Goal: Task Accomplishment & Management: Use online tool/utility

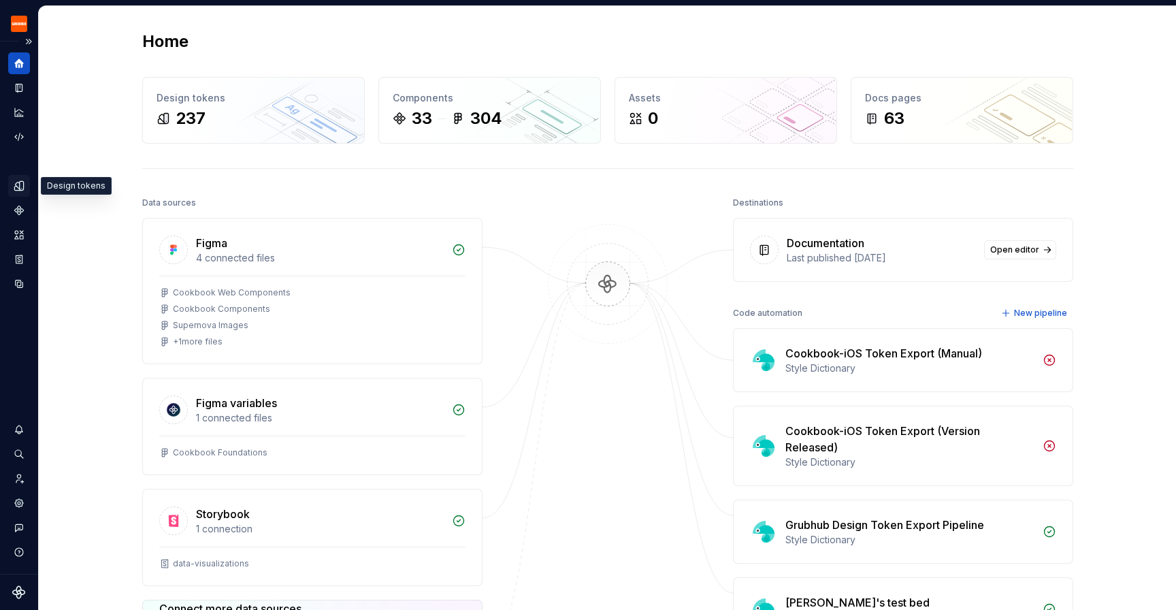
click at [18, 186] on icon "Design tokens" at bounding box center [19, 186] width 12 height 12
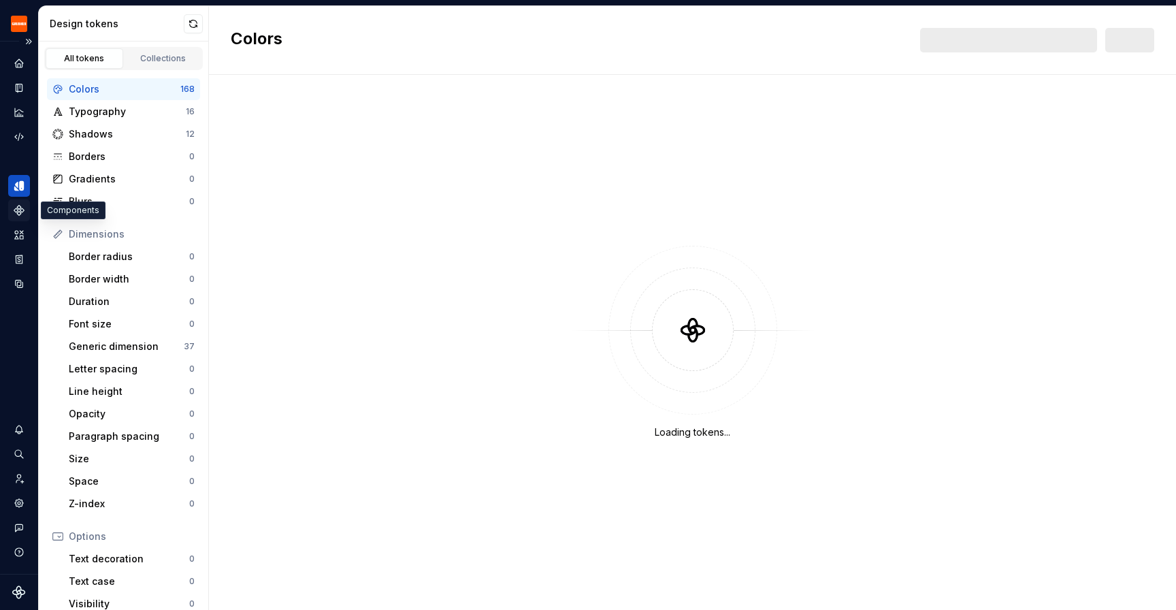
click at [17, 213] on icon "Components" at bounding box center [19, 211] width 10 height 10
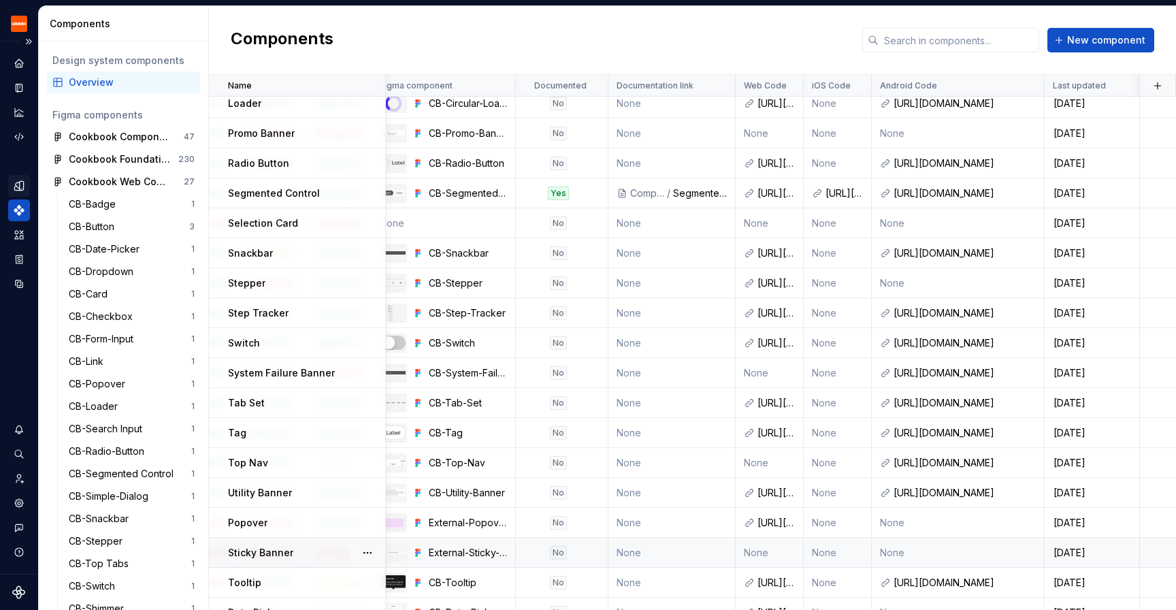
scroll to position [0, 287]
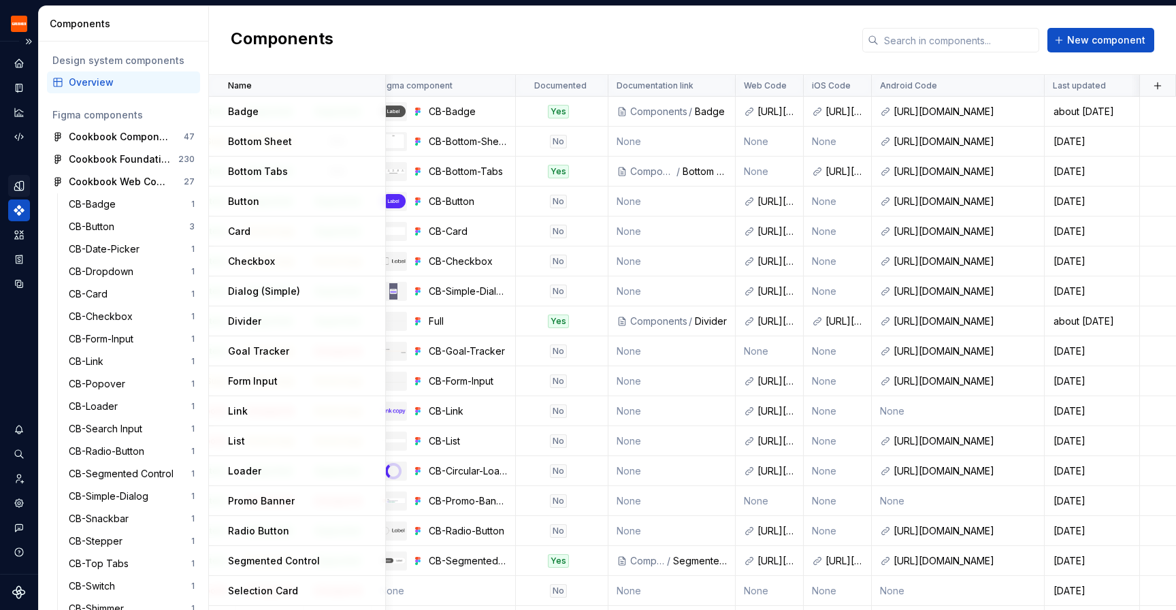
click at [692, 33] on div "Components New component" at bounding box center [692, 40] width 967 height 69
click at [697, 33] on div "Components New component" at bounding box center [692, 40] width 967 height 69
click at [19, 86] on icon "Documentation" at bounding box center [20, 87] width 5 height 7
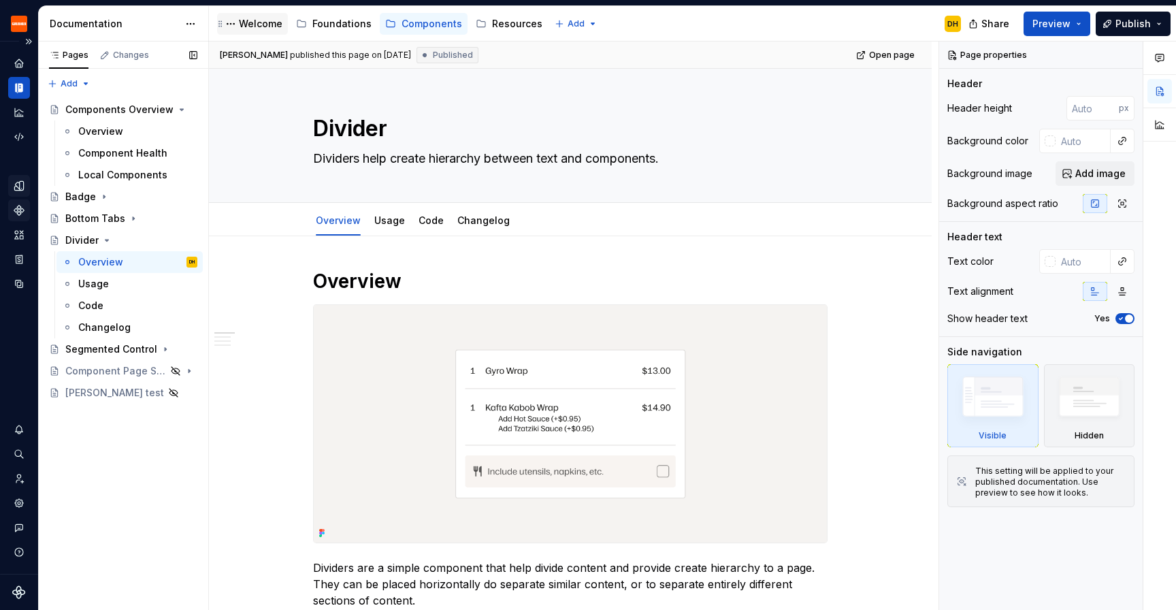
click at [255, 27] on div "Welcome" at bounding box center [261, 24] width 44 height 14
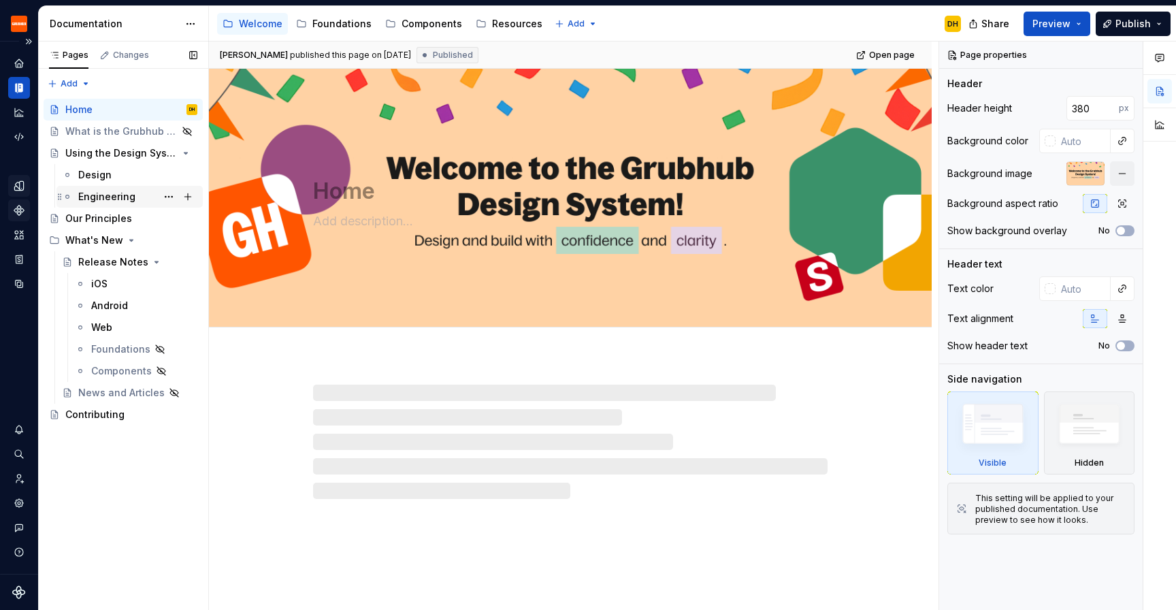
click at [101, 197] on div "Engineering" at bounding box center [106, 197] width 57 height 14
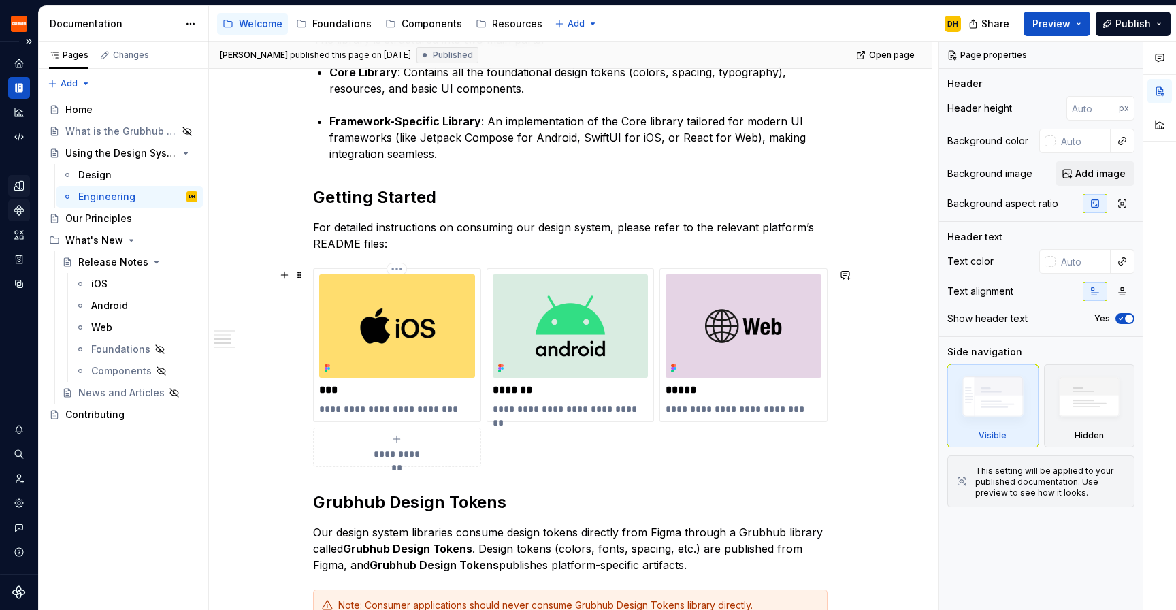
scroll to position [421, 0]
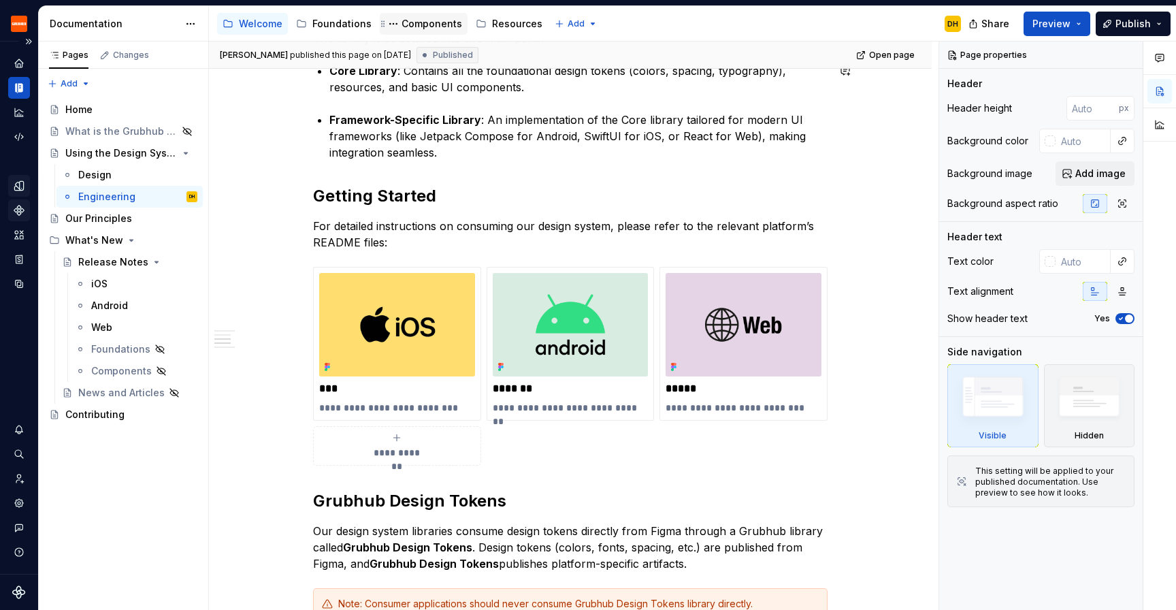
click at [417, 22] on div "Components" at bounding box center [432, 24] width 61 height 14
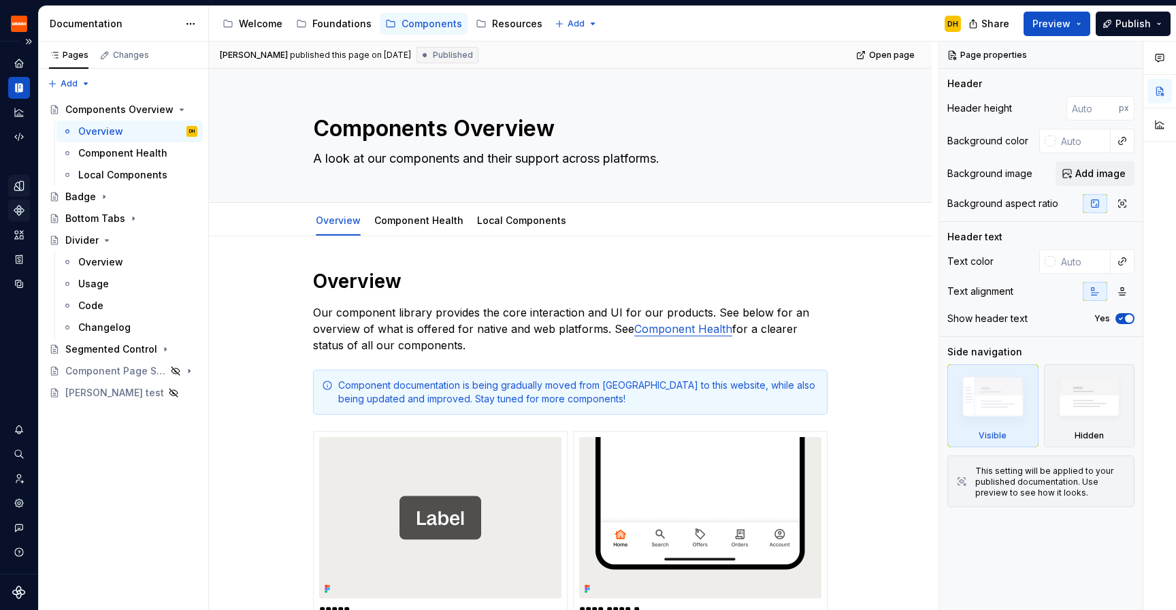
click at [13, 207] on icon "Components" at bounding box center [19, 210] width 12 height 12
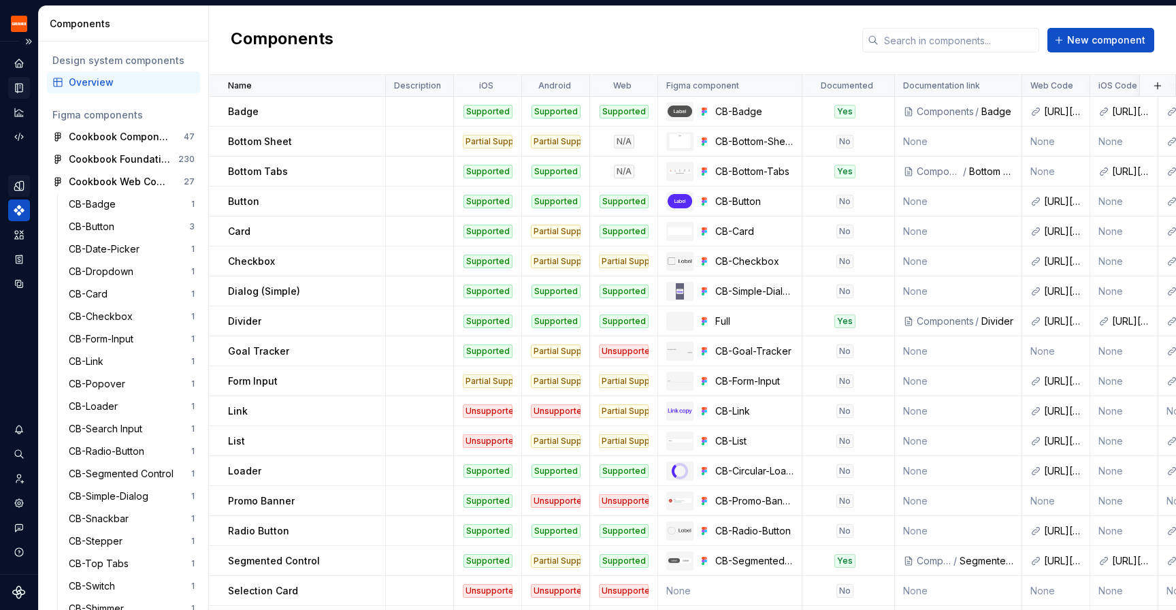
click at [17, 90] on icon "Documentation" at bounding box center [19, 88] width 7 height 9
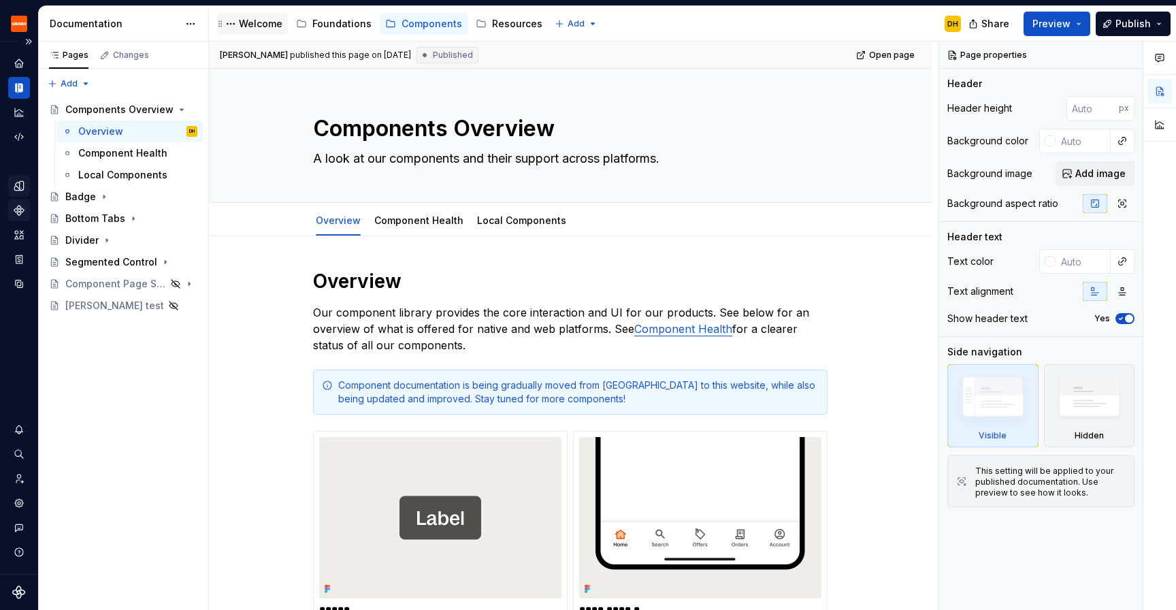
click at [244, 29] on div "Welcome" at bounding box center [261, 24] width 44 height 14
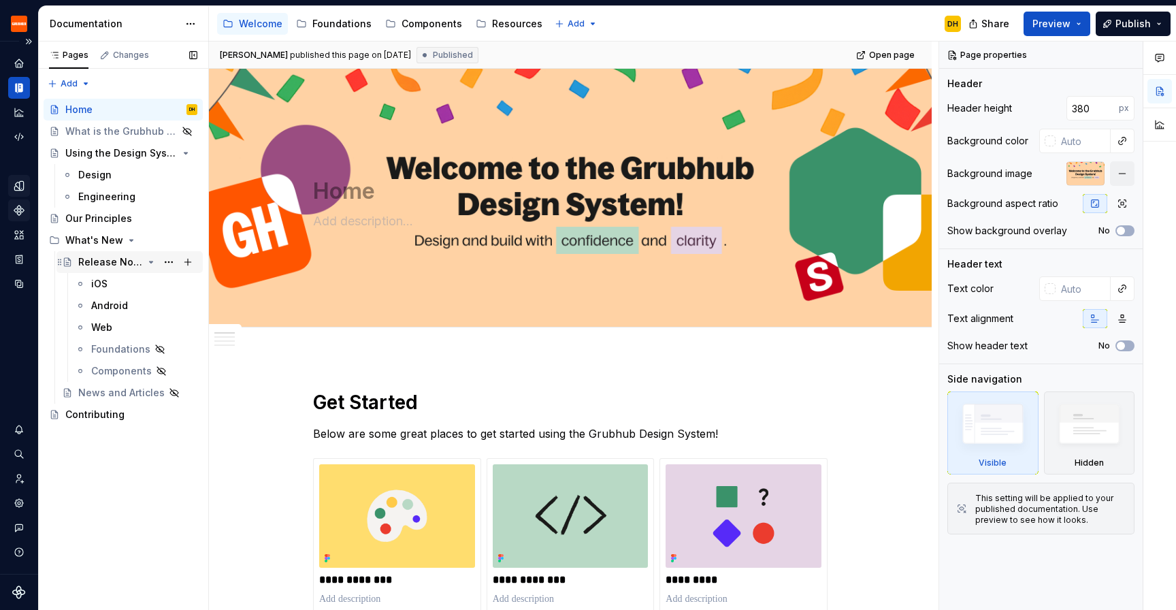
click at [99, 265] on div "Release Notes" at bounding box center [110, 262] width 65 height 14
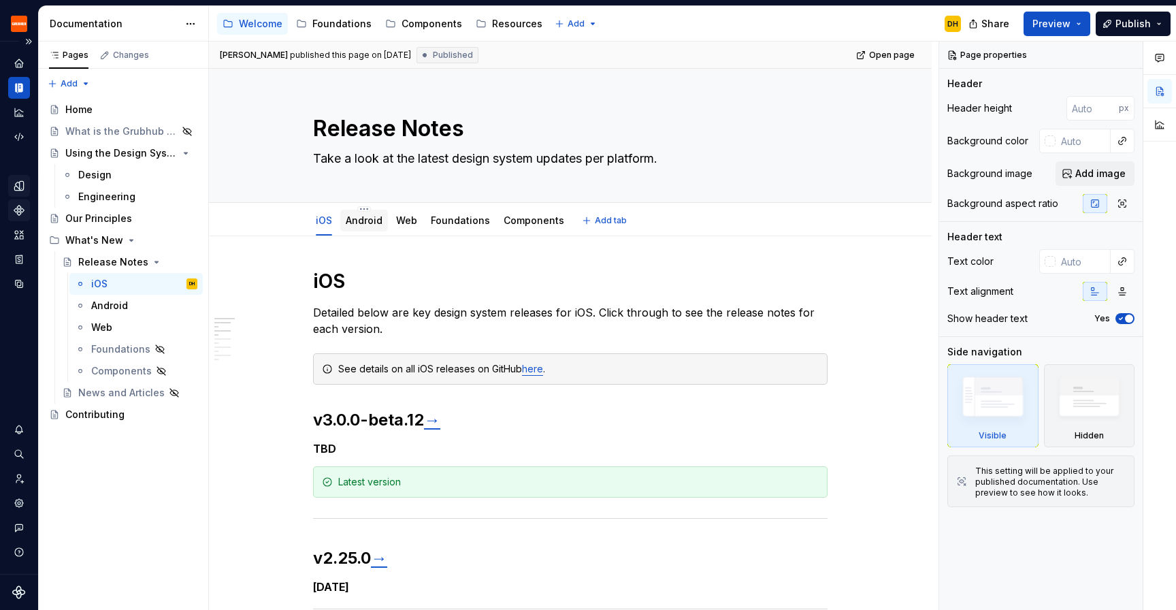
click at [373, 218] on link "Android" at bounding box center [364, 220] width 37 height 12
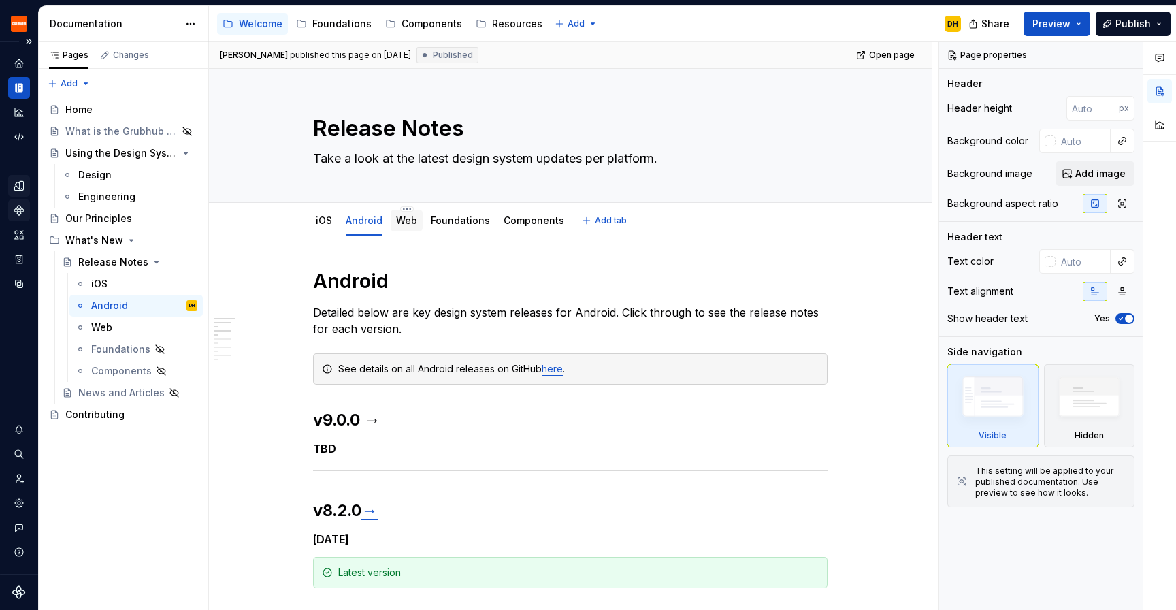
click at [407, 229] on div "Web" at bounding box center [407, 221] width 32 height 22
click at [326, 220] on link "iOS" at bounding box center [324, 220] width 16 height 12
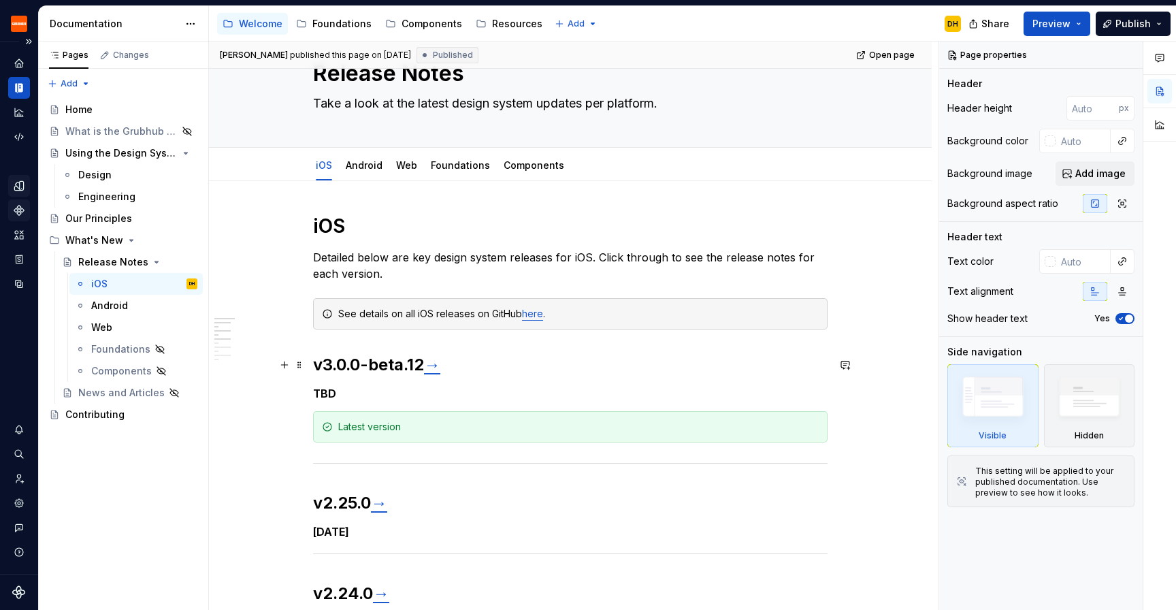
scroll to position [54, 0]
click at [355, 170] on link "Android" at bounding box center [364, 167] width 37 height 12
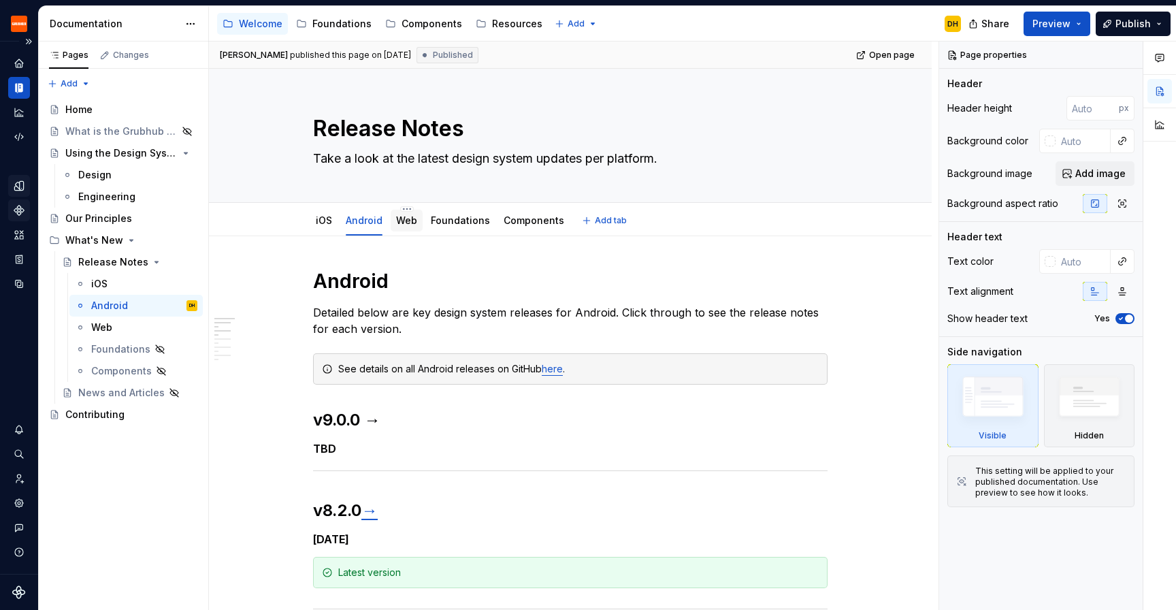
click at [408, 224] on link "Web" at bounding box center [406, 220] width 21 height 12
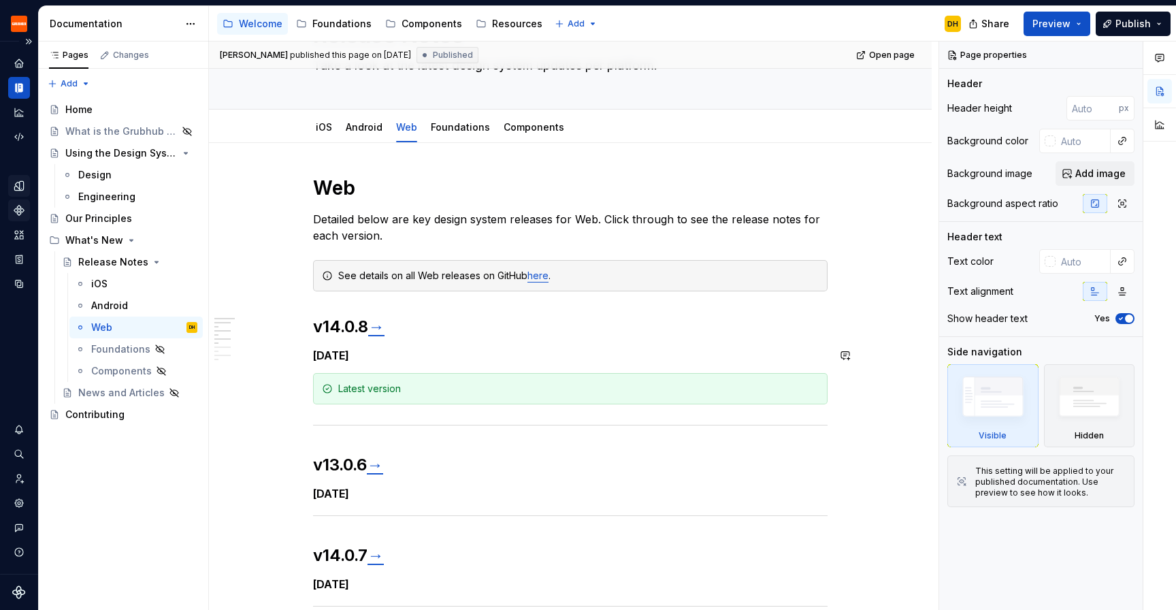
scroll to position [67, 0]
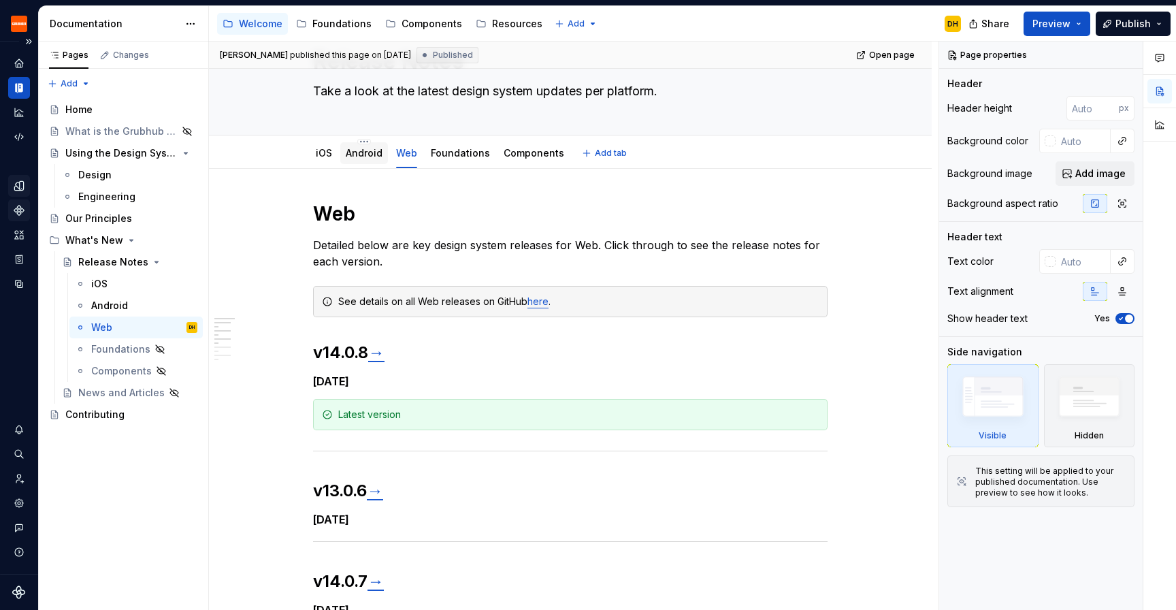
click at [359, 152] on link "Android" at bounding box center [364, 153] width 37 height 12
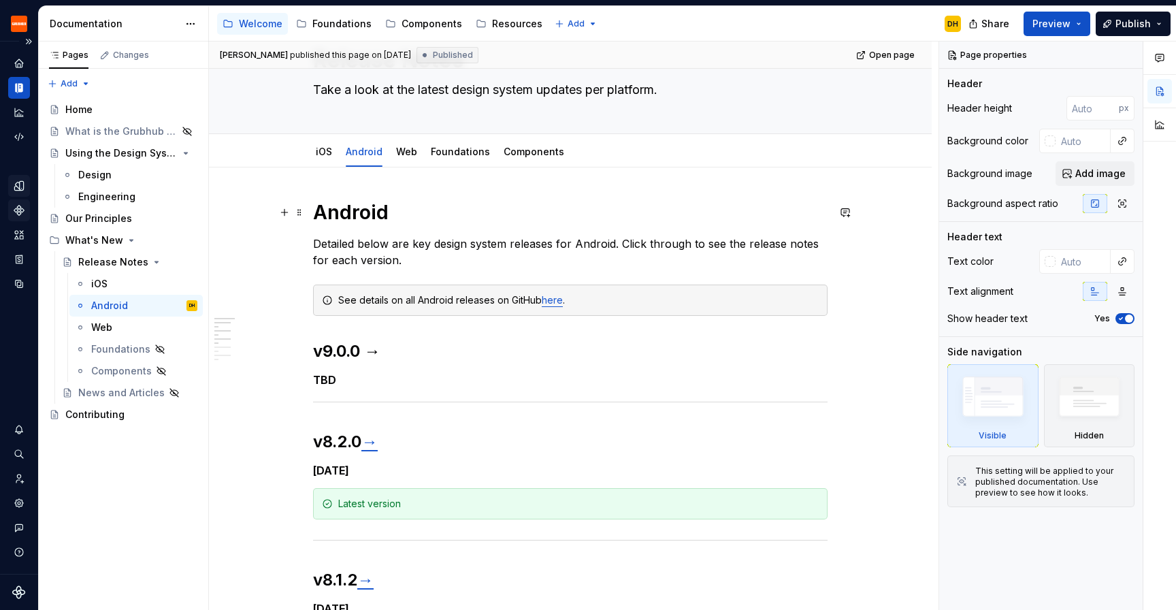
scroll to position [66, 0]
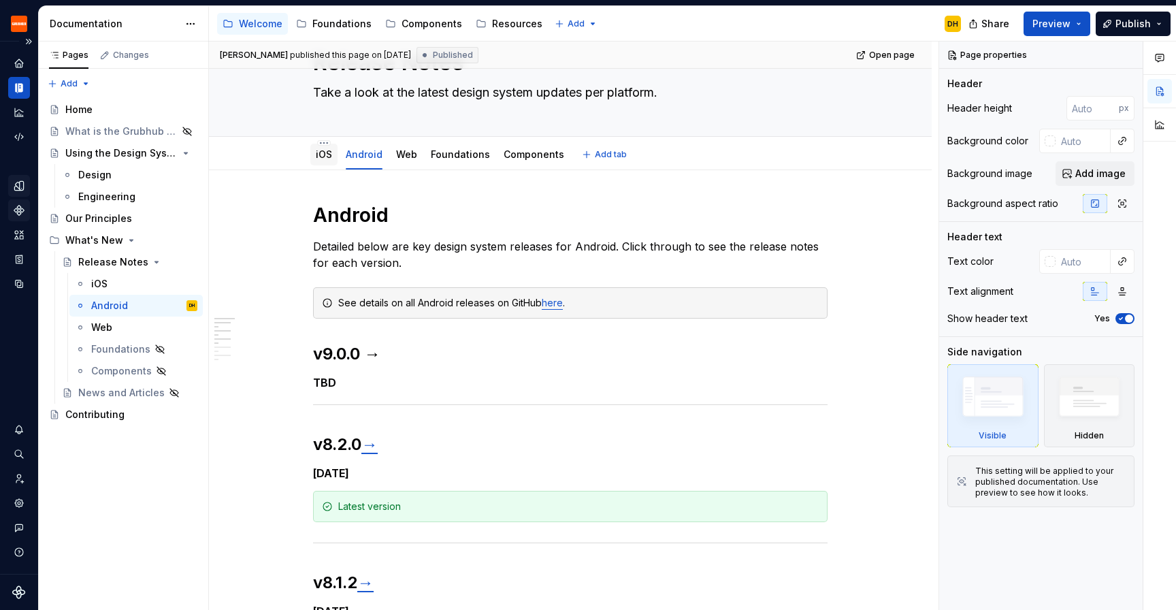
click at [325, 155] on link "iOS" at bounding box center [324, 154] width 16 height 12
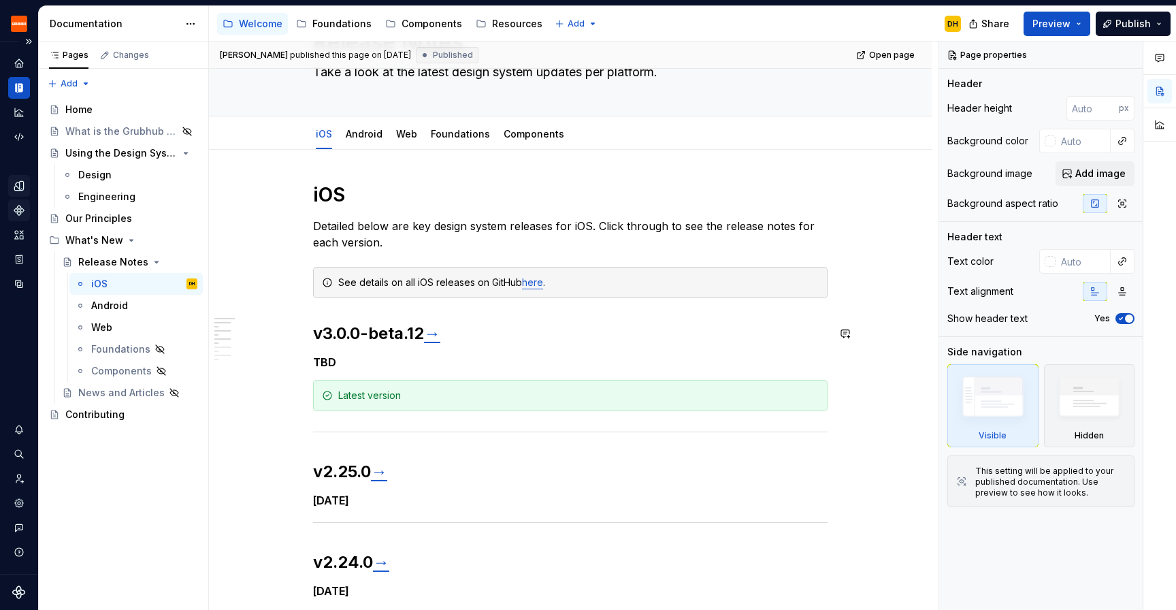
scroll to position [86, 0]
click at [410, 133] on link "Web" at bounding box center [406, 135] width 21 height 12
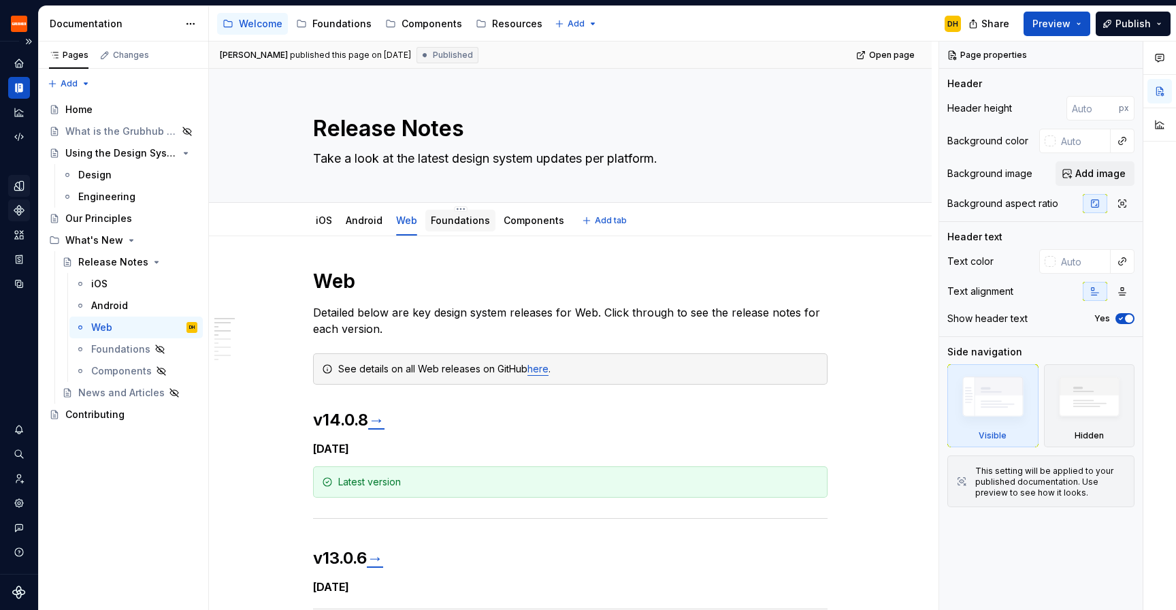
click at [472, 223] on link "Foundations" at bounding box center [460, 220] width 59 height 12
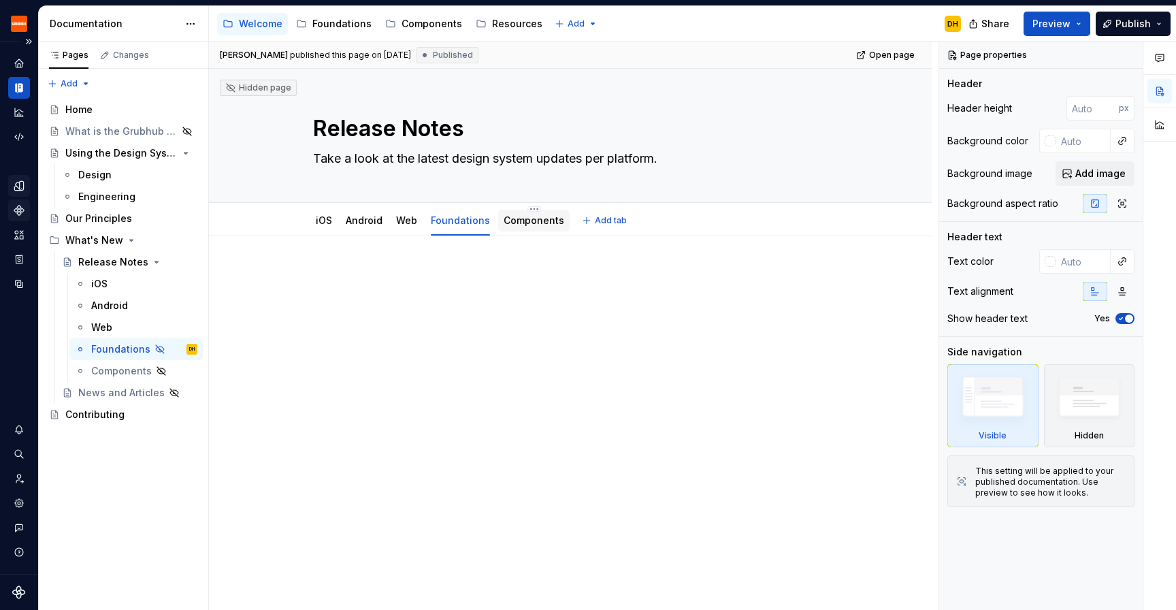
click at [526, 225] on link "Components" at bounding box center [534, 220] width 61 height 12
click at [331, 220] on link "iOS" at bounding box center [324, 220] width 16 height 12
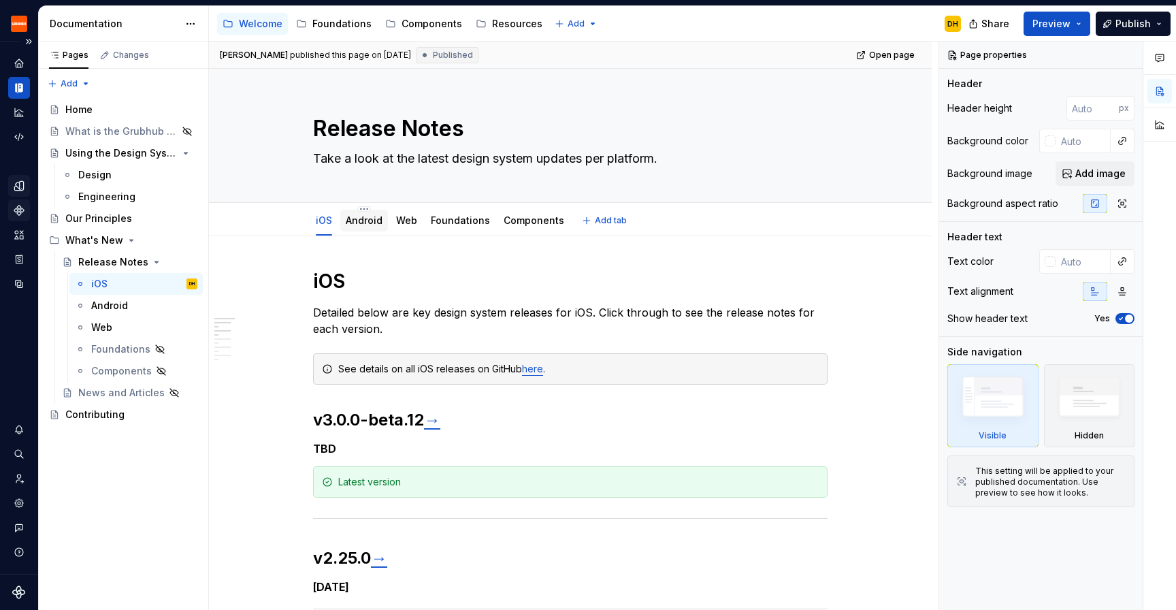
click at [353, 220] on link "Android" at bounding box center [364, 220] width 37 height 12
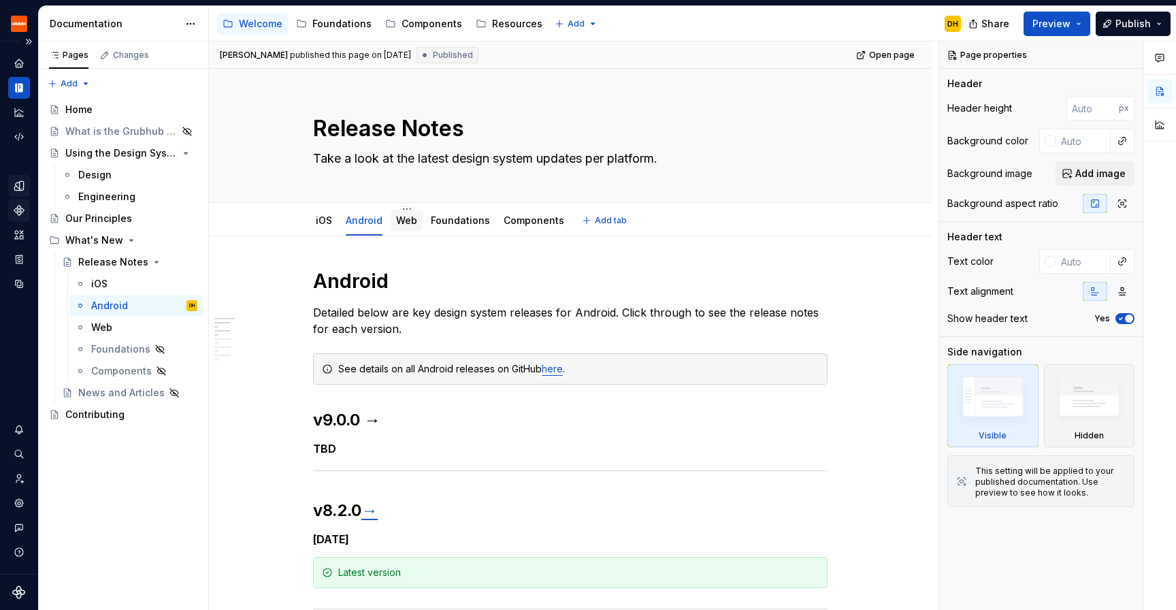
click at [402, 221] on link "Web" at bounding box center [406, 220] width 21 height 12
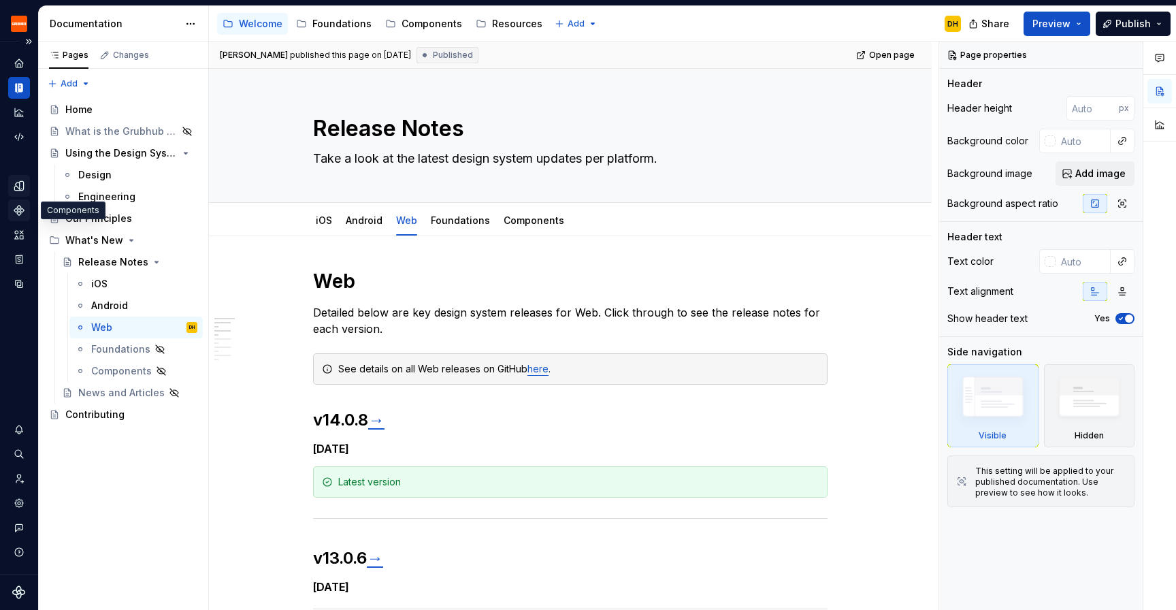
click at [21, 212] on icon "Components" at bounding box center [19, 210] width 12 height 12
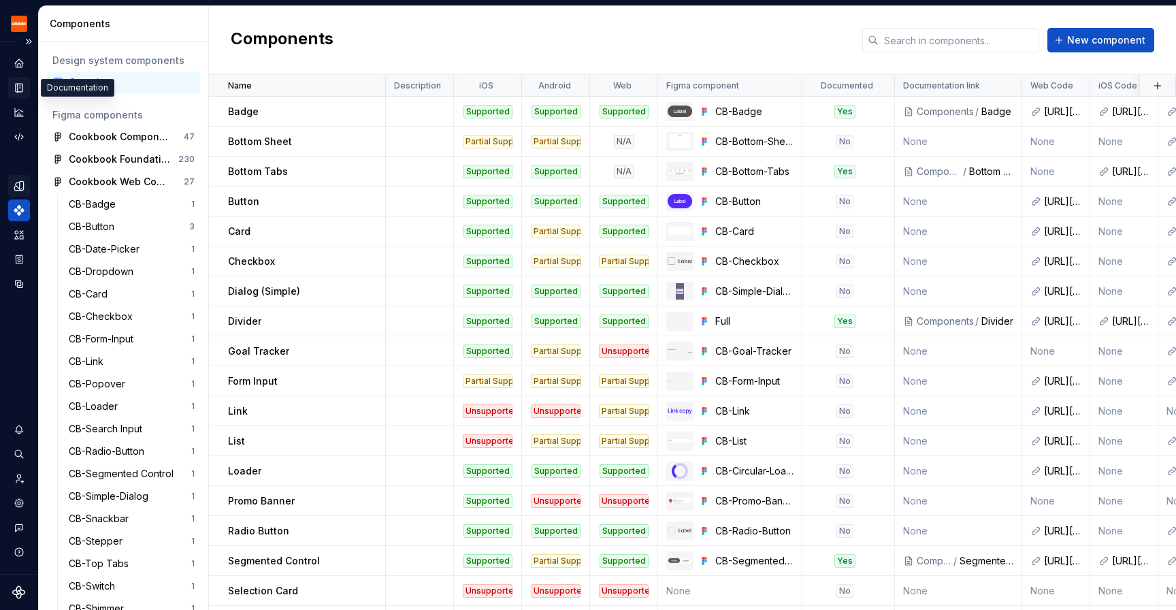
click at [19, 77] on div "Documentation" at bounding box center [19, 88] width 22 height 22
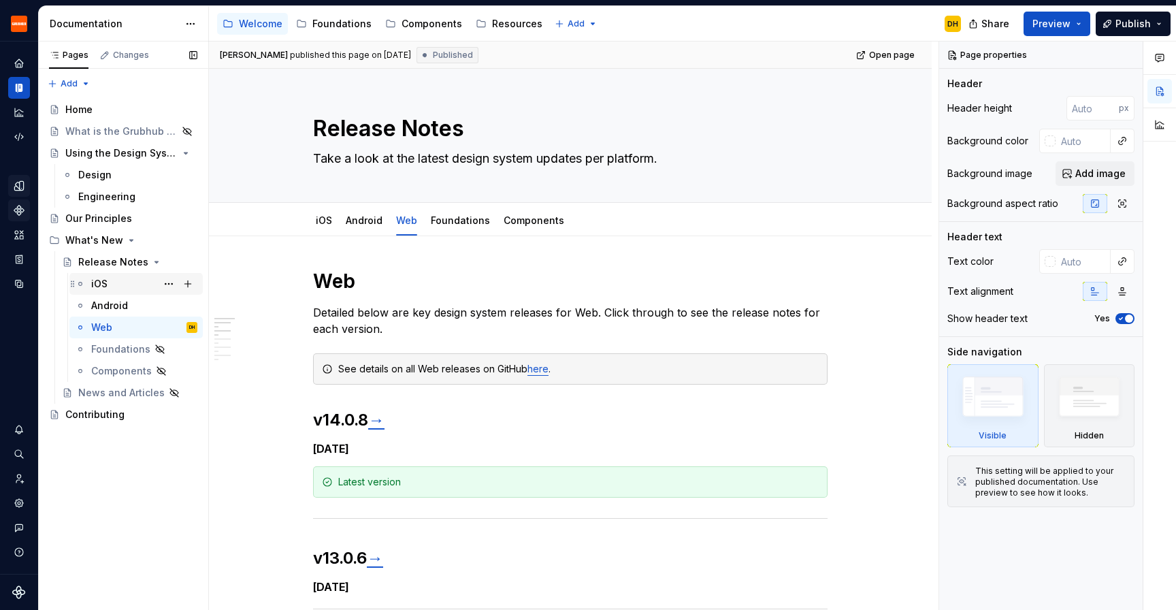
click at [113, 283] on div "iOS" at bounding box center [144, 283] width 106 height 19
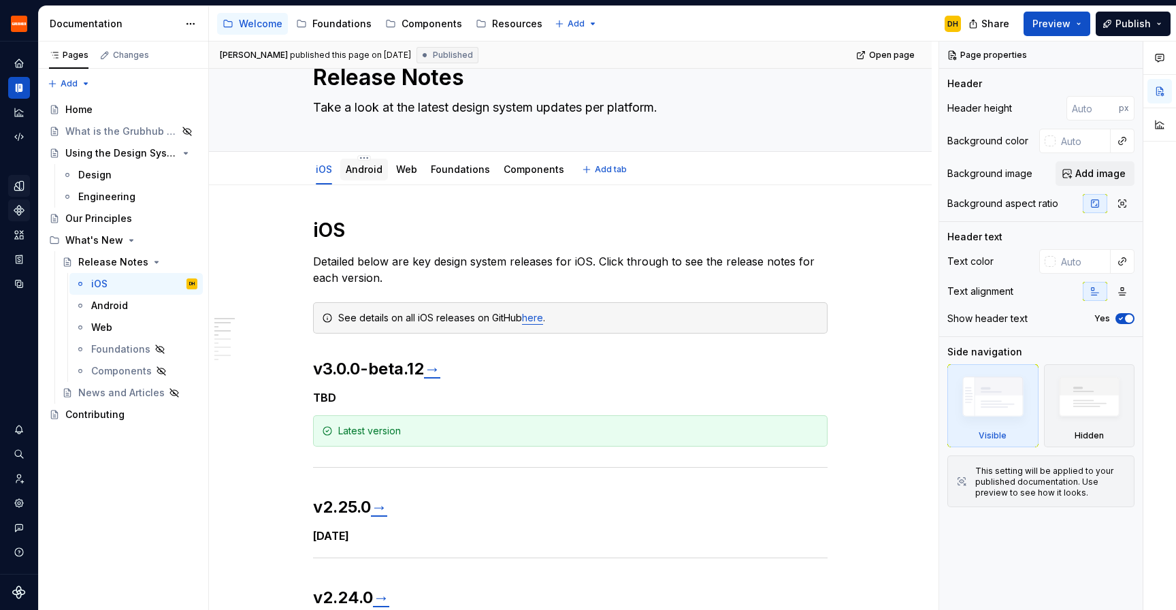
scroll to position [65, 0]
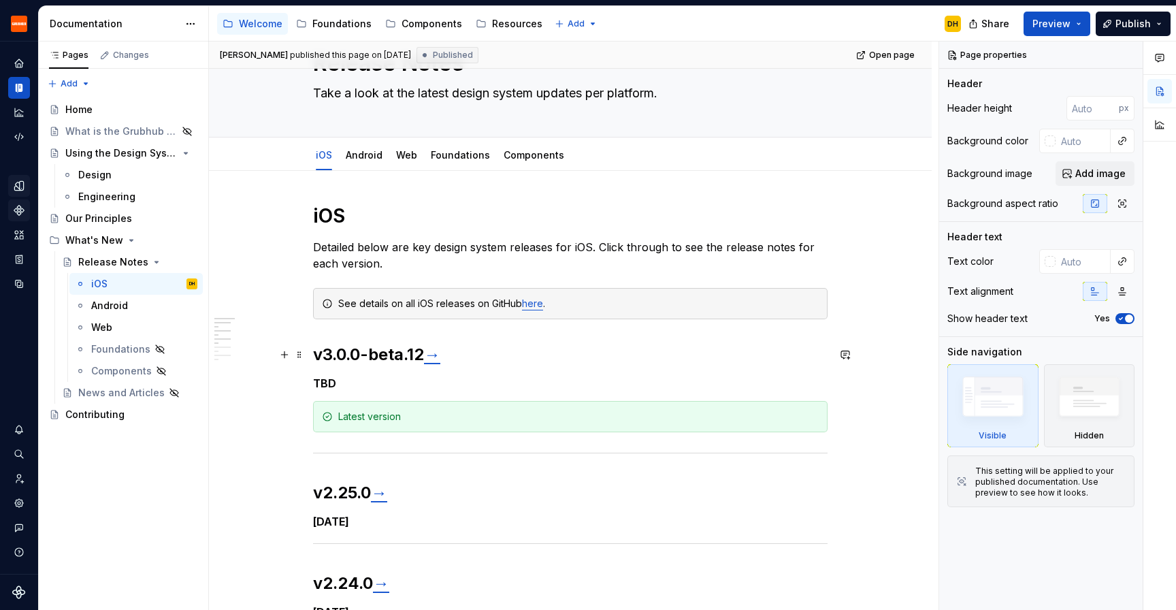
click at [338, 357] on h2 "v3.0.0-beta.12 →" at bounding box center [570, 355] width 515 height 22
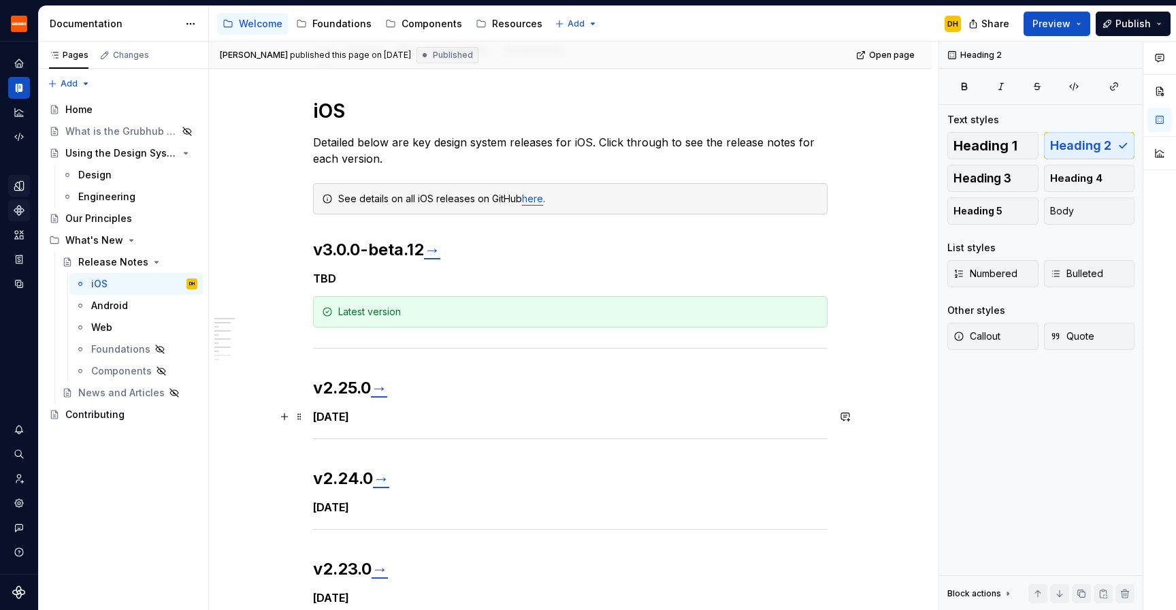
scroll to position [176, 0]
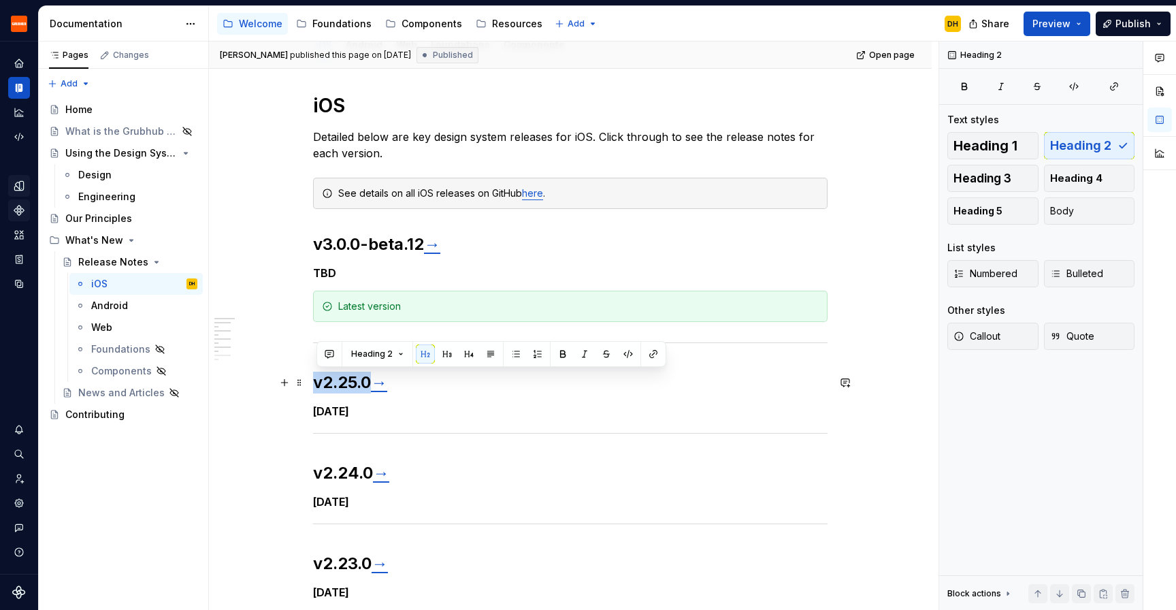
drag, startPoint x: 321, startPoint y: 385, endPoint x: 378, endPoint y: 385, distance: 56.5
click at [378, 385] on h2 "v2.25.0 →" at bounding box center [570, 383] width 515 height 22
click at [404, 385] on h2 "v2.25.0 →" at bounding box center [570, 383] width 515 height 22
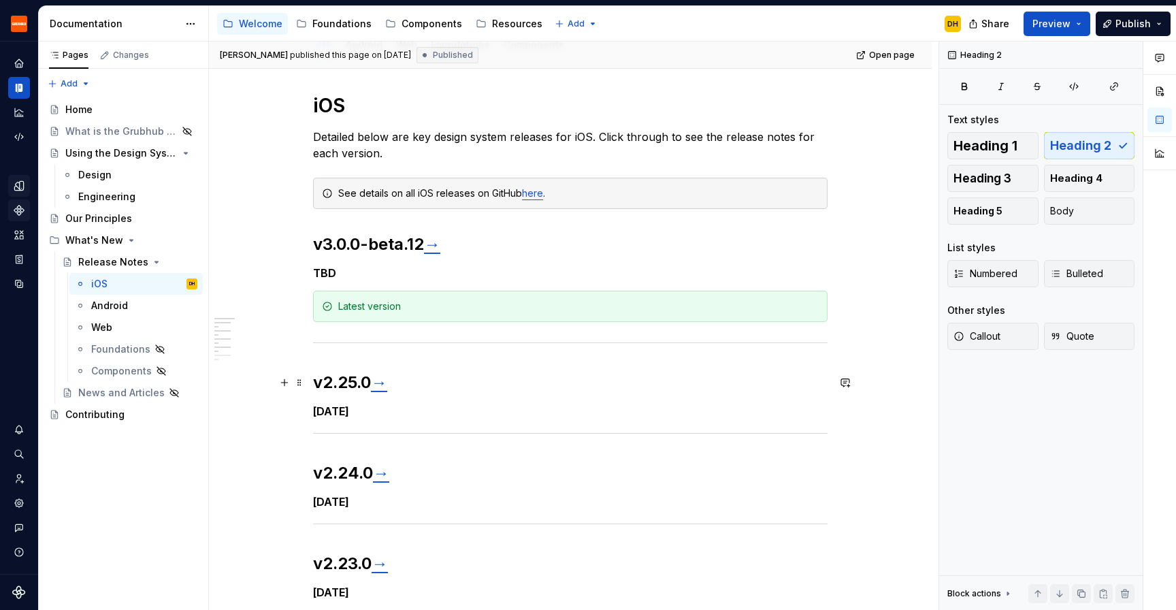
click at [387, 385] on link "→" at bounding box center [379, 382] width 16 height 20
click at [387, 383] on link "→" at bounding box center [379, 382] width 16 height 20
click at [387, 384] on link "→" at bounding box center [379, 382] width 16 height 20
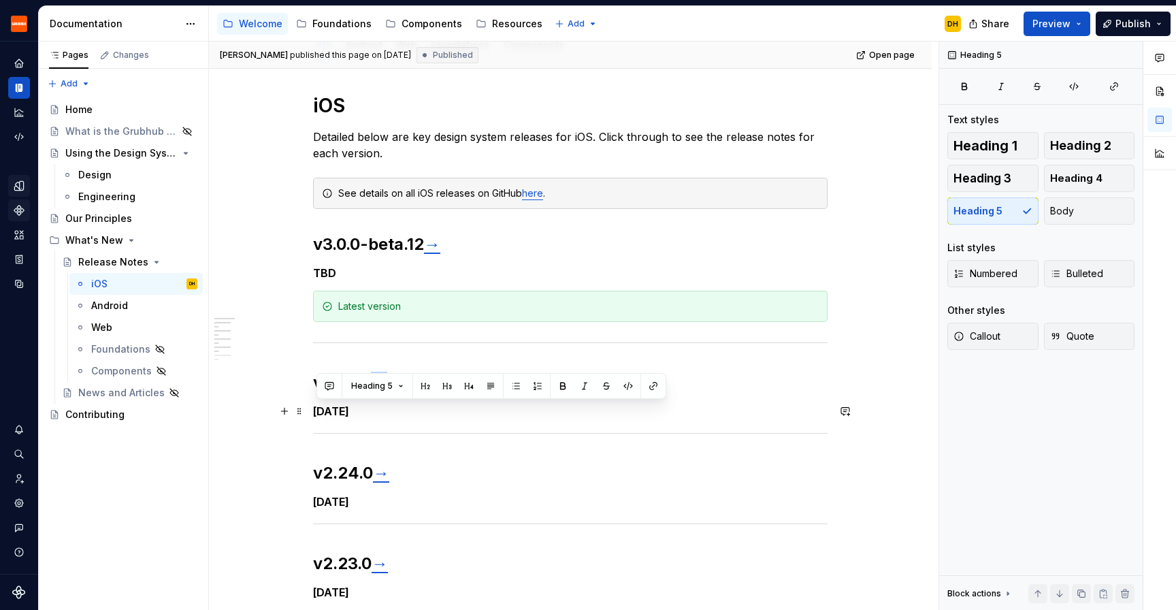
drag, startPoint x: 400, startPoint y: 407, endPoint x: 311, endPoint y: 407, distance: 89.2
click at [311, 407] on div "iOS Detailed below are key design system releases for iOS. Click through to see…" at bounding box center [570, 475] width 723 height 828
click at [348, 410] on h5 "June 27, 2025" at bounding box center [570, 411] width 515 height 14
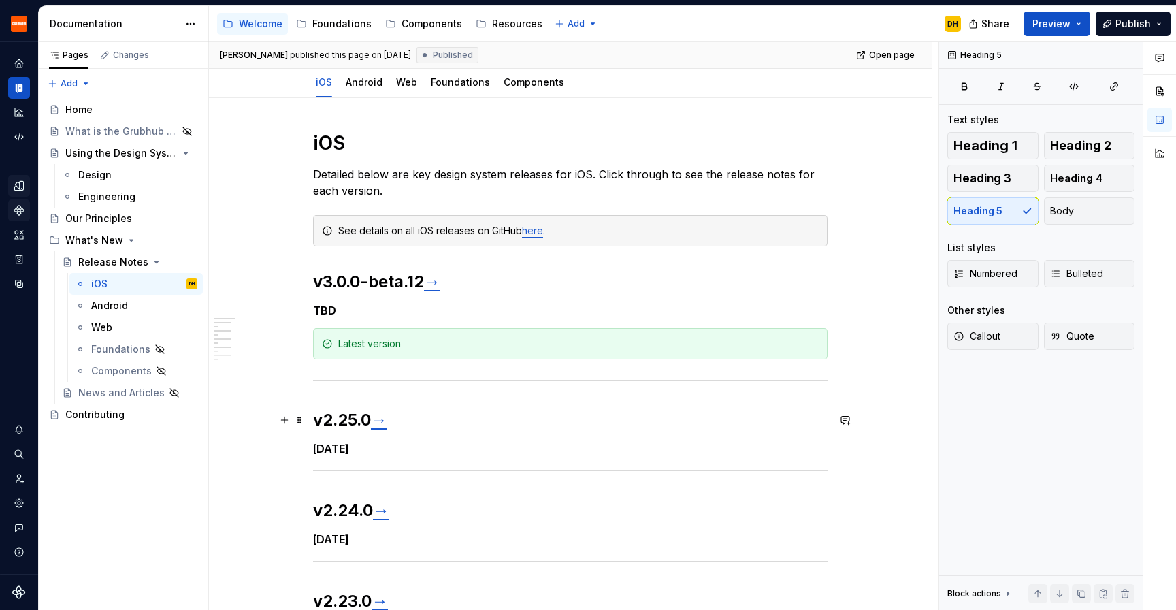
scroll to position [136, 0]
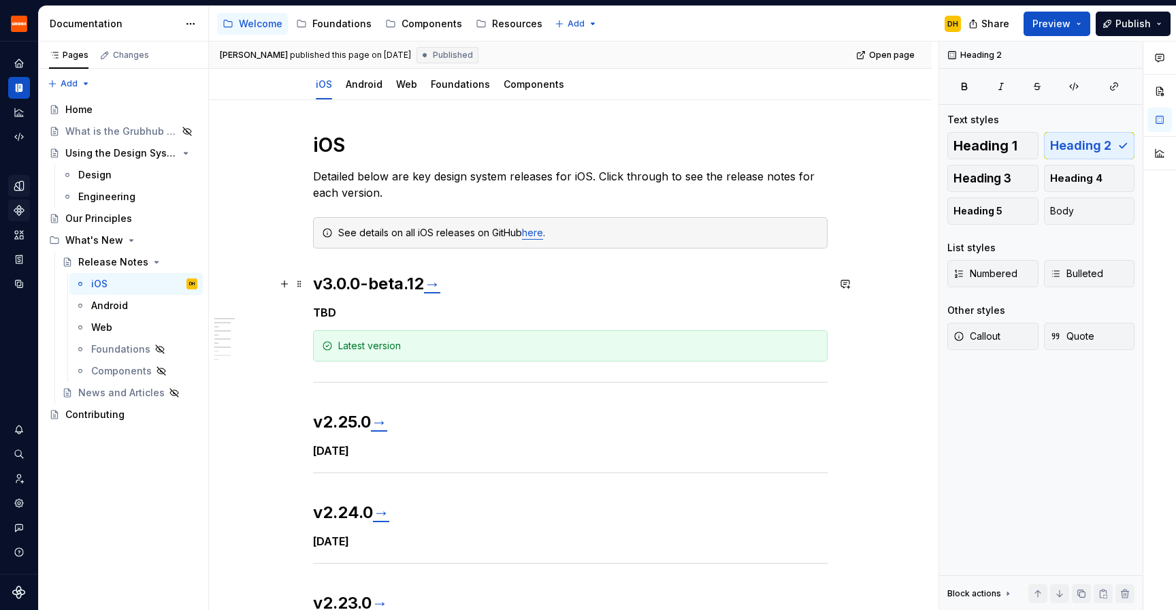
click at [319, 285] on h2 "v3.0.0-beta.12 →" at bounding box center [570, 284] width 515 height 22
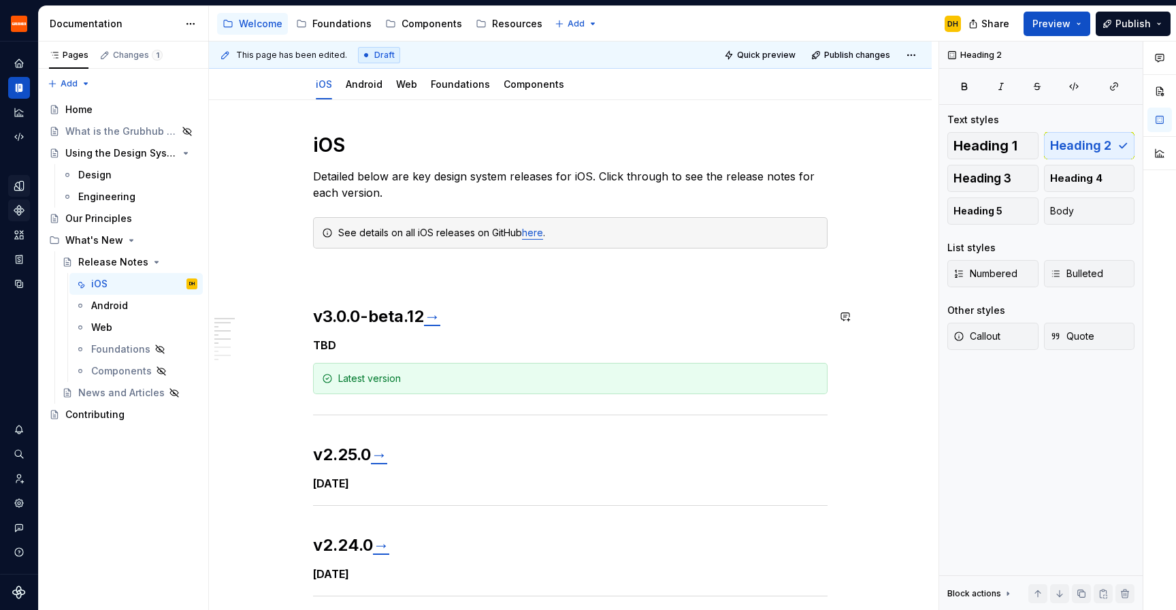
type textarea "*"
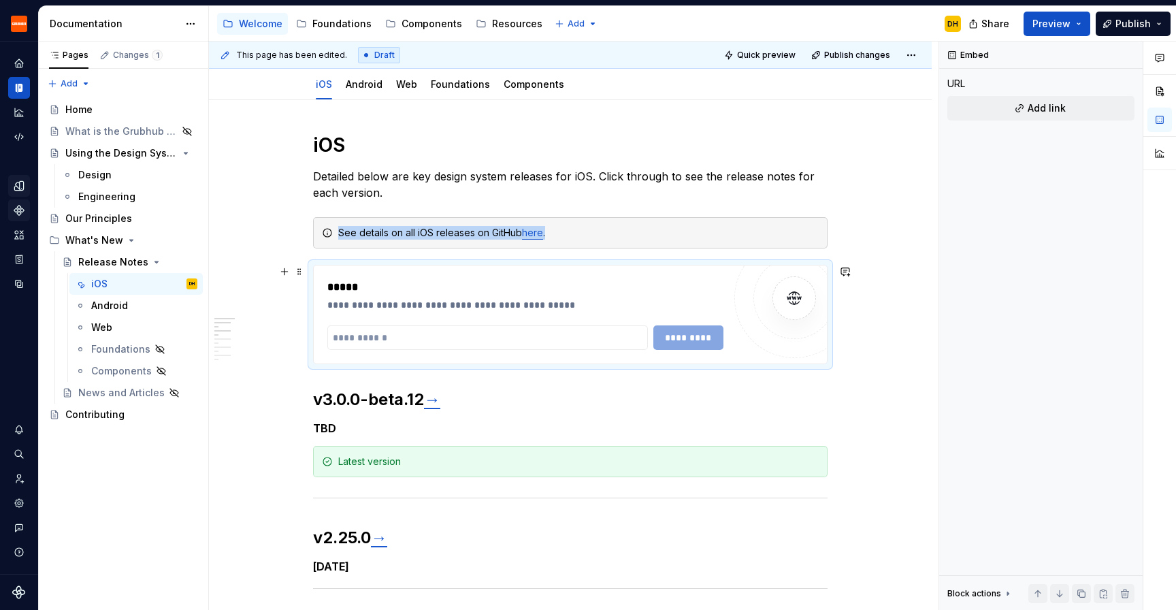
click at [828, 319] on div at bounding box center [794, 298] width 82 height 82
click at [856, 319] on div "**********" at bounding box center [570, 572] width 723 height 944
click at [647, 295] on div "**********" at bounding box center [525, 295] width 396 height 33
click at [645, 272] on div "**********" at bounding box center [570, 314] width 513 height 98
click at [318, 400] on h2 "v3.0.0-beta.12 →" at bounding box center [570, 400] width 515 height 22
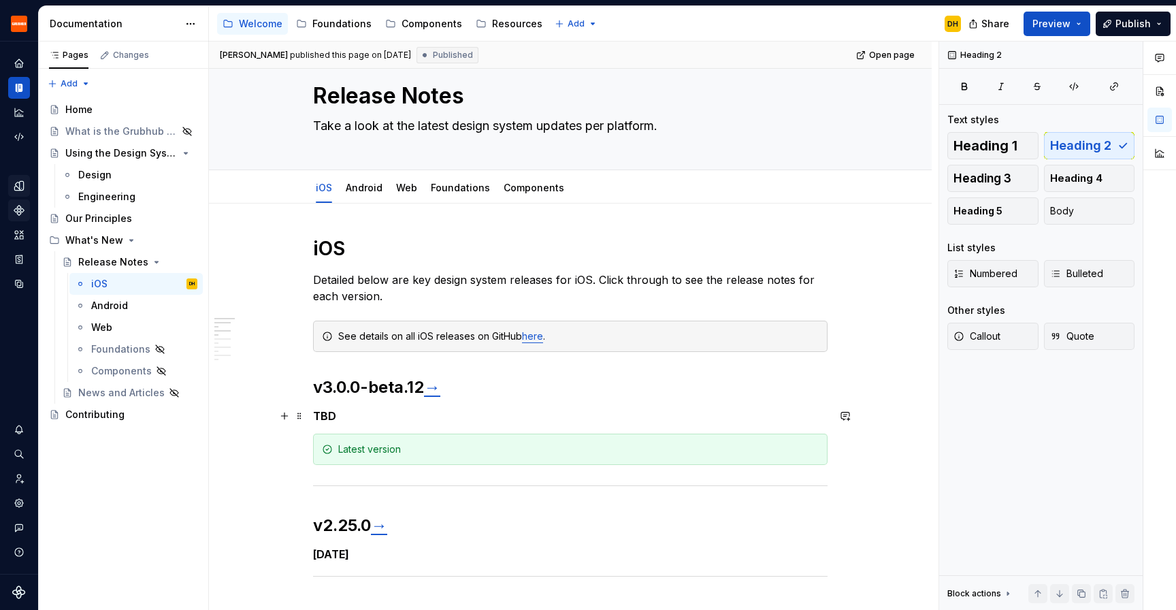
scroll to position [15, 0]
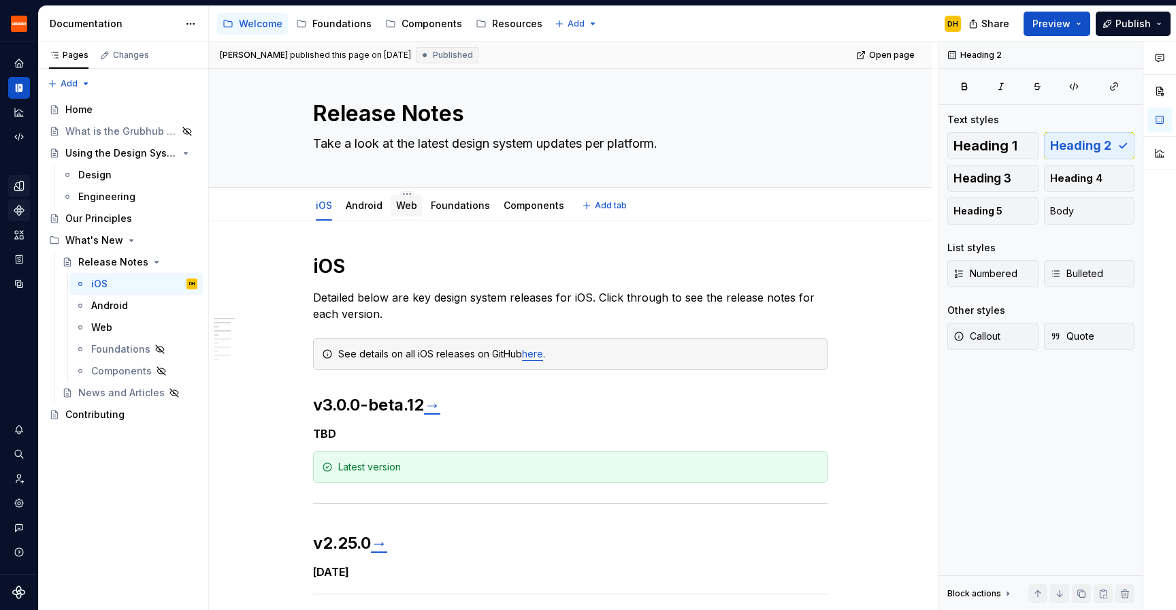
click at [404, 211] on link "Web" at bounding box center [406, 205] width 21 height 12
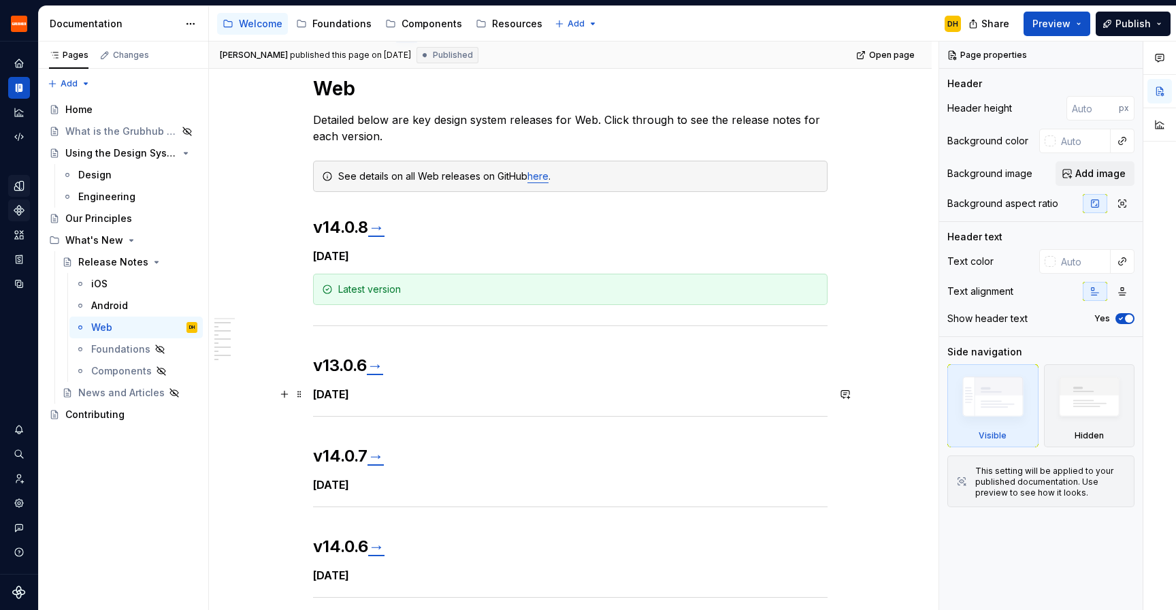
scroll to position [128, 0]
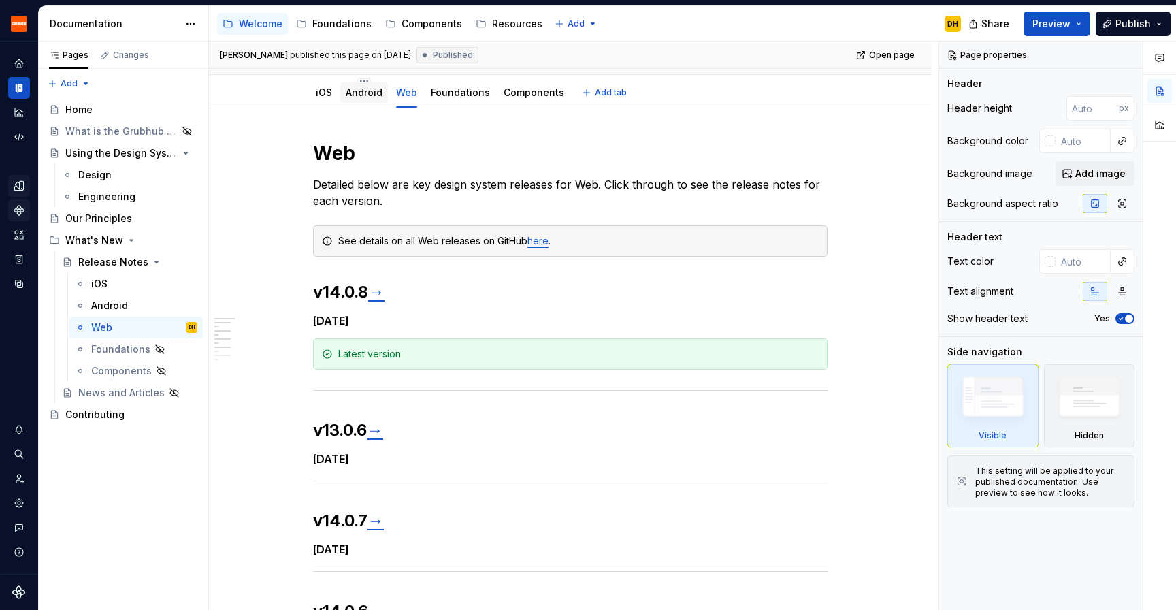
click at [361, 97] on link "Android" at bounding box center [364, 92] width 37 height 12
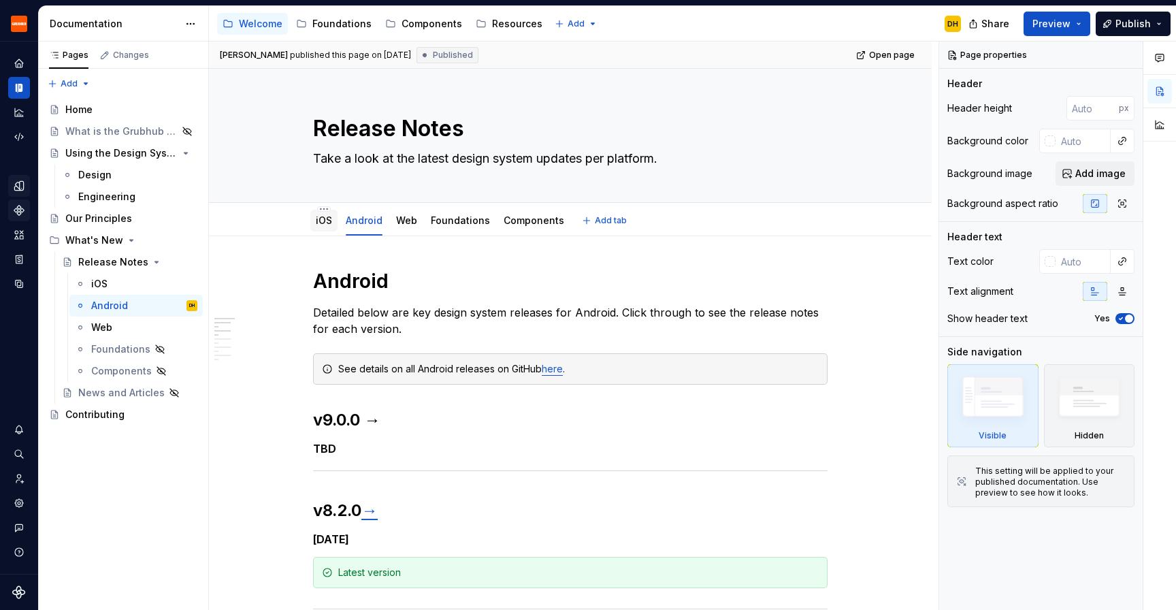
click at [325, 219] on link "iOS" at bounding box center [324, 220] width 16 height 12
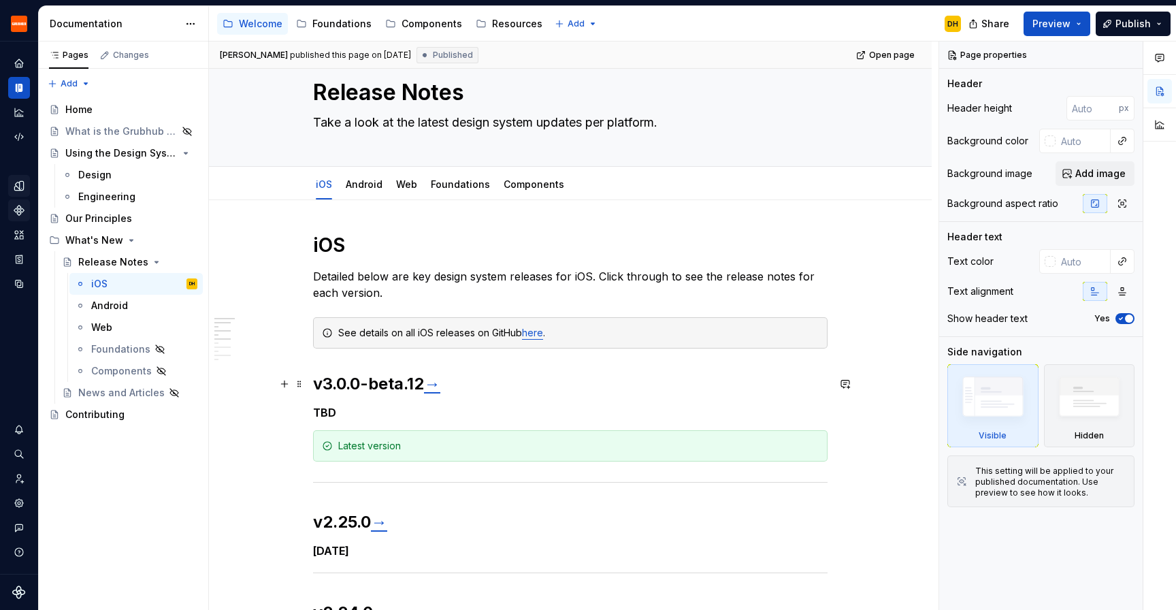
scroll to position [12, 0]
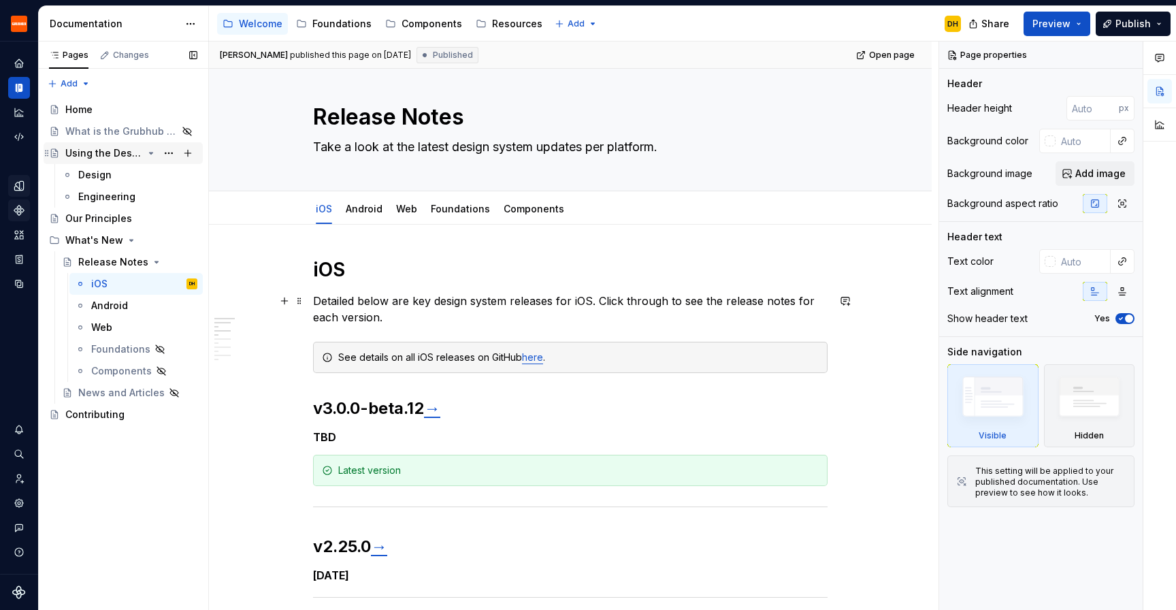
type textarea "*"
click at [17, 210] on icon "Components" at bounding box center [19, 211] width 10 height 10
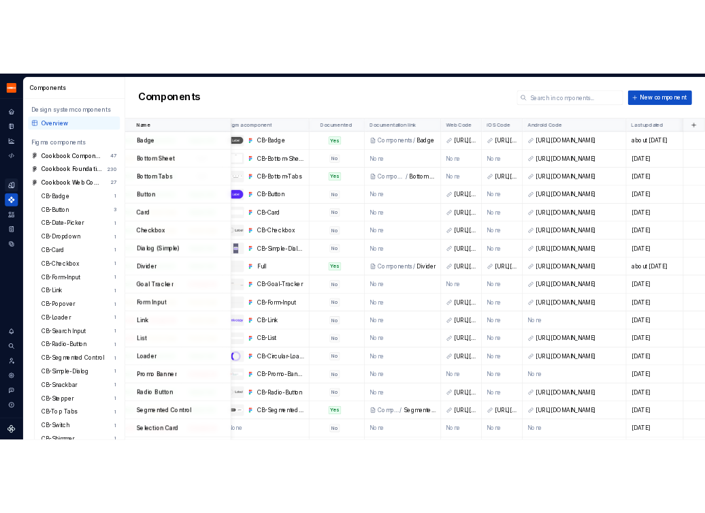
scroll to position [0, 287]
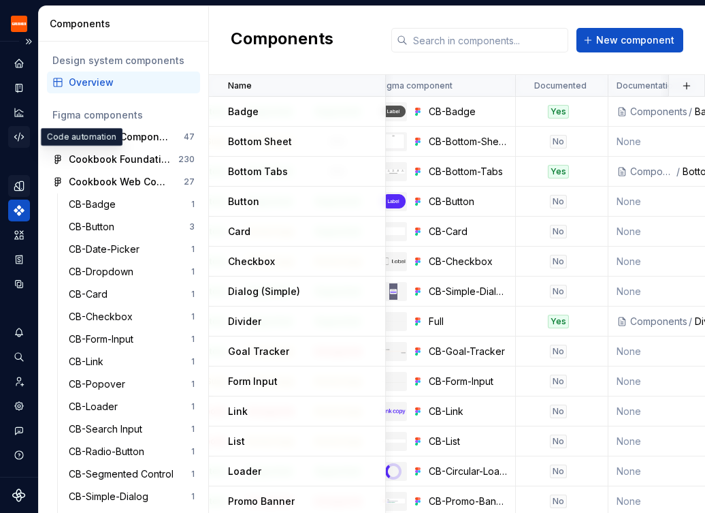
click at [16, 136] on icon "Code automation" at bounding box center [19, 137] width 12 height 12
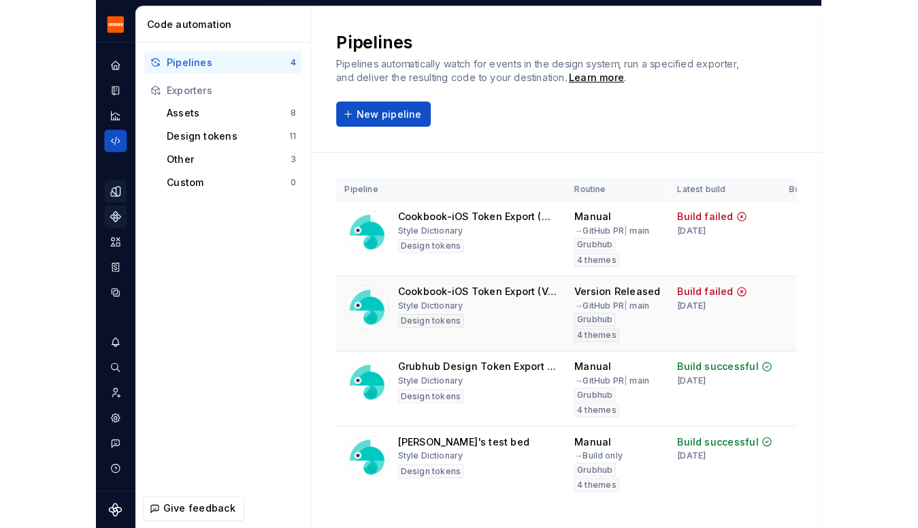
scroll to position [25, 0]
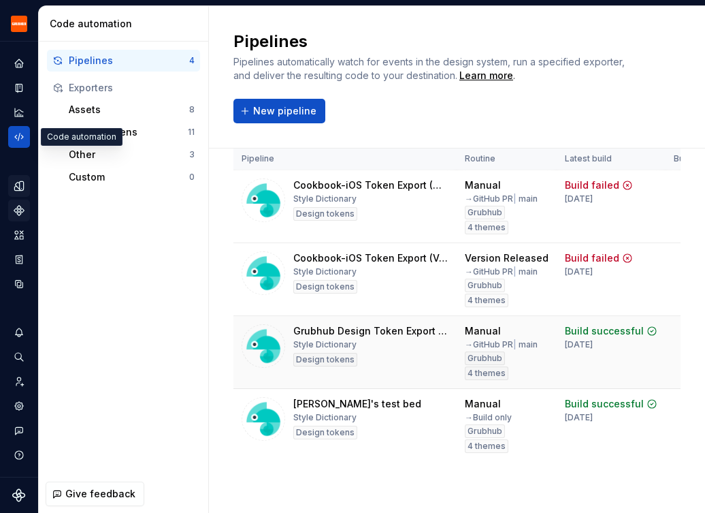
click at [385, 331] on div "Grubhub Design Token Export Pipeline" at bounding box center [370, 331] width 155 height 14
click at [178, 385] on div "Pipelines 4 Exporters Assets 8 Design tokens 11 Other 3 Custom 0" at bounding box center [123, 258] width 169 height 433
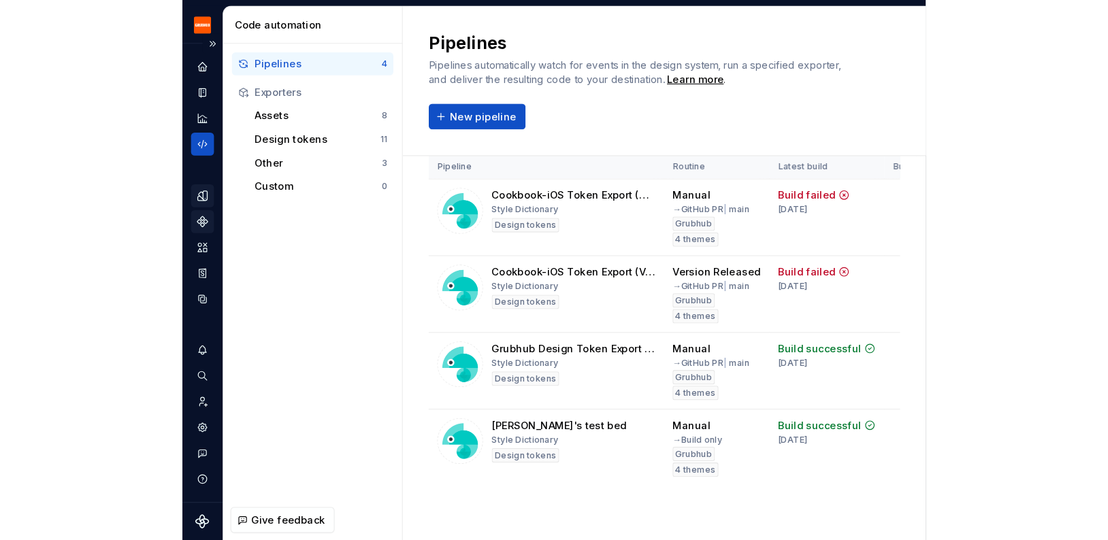
scroll to position [0, 0]
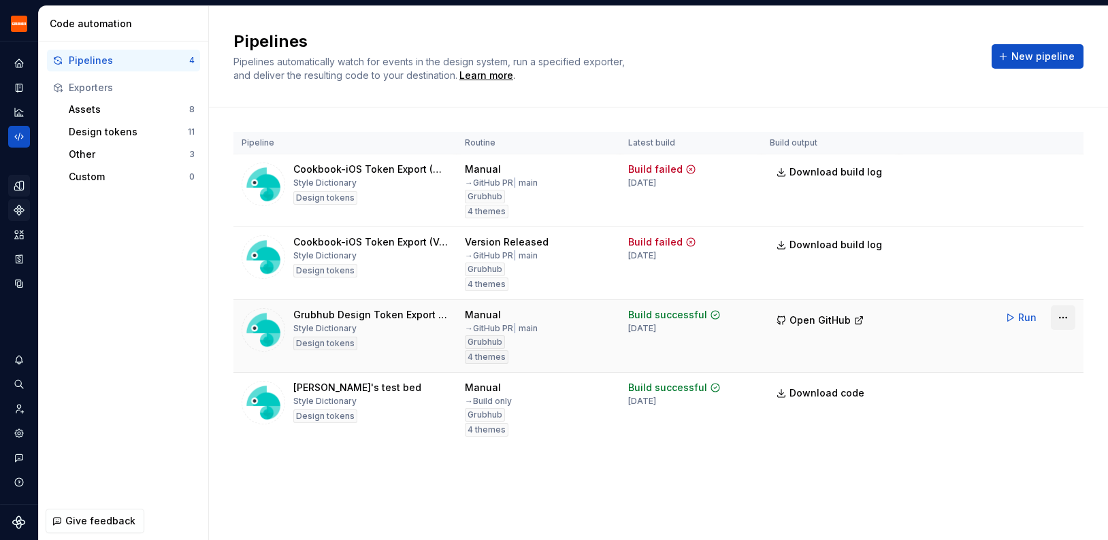
click at [1058, 317] on html "Grubhub Design System DH Dataset Grubhub Code automation Pipelines 4 Exporters …" at bounding box center [554, 270] width 1108 height 540
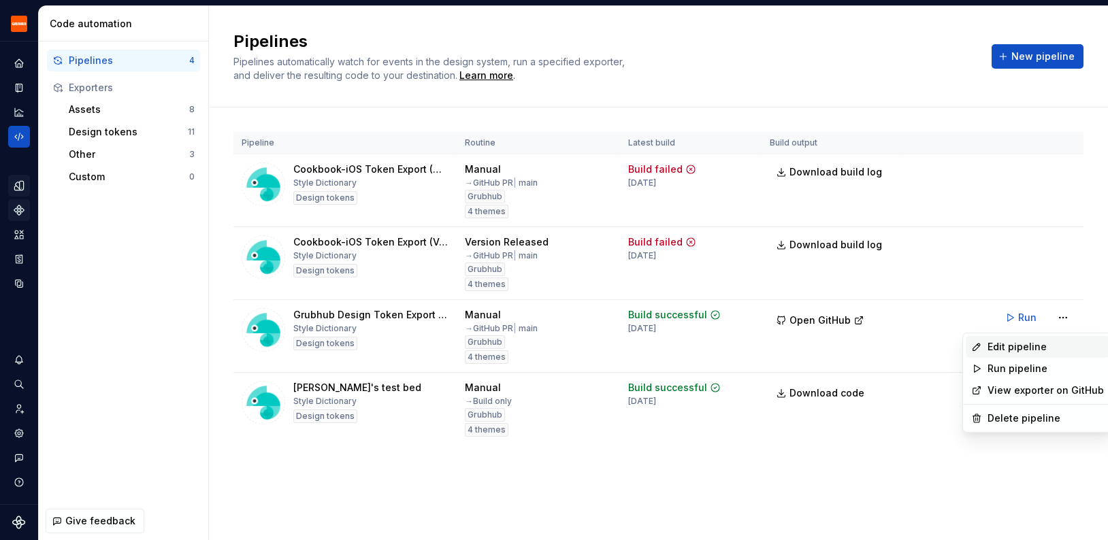
click at [1038, 345] on div "Edit pipeline" at bounding box center [1046, 347] width 116 height 14
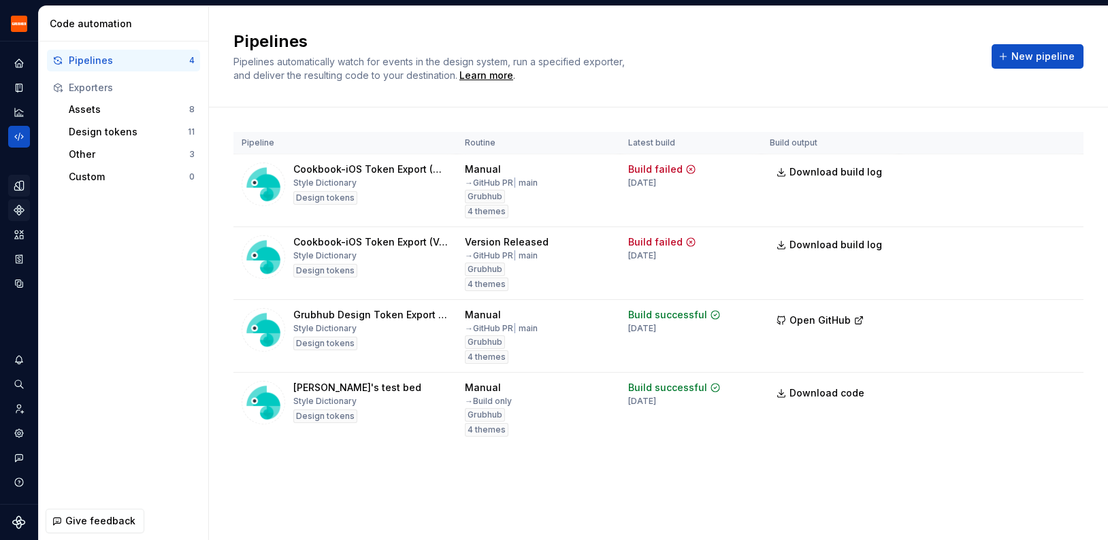
click at [625, 459] on div "Pipeline Routine Latest build Build output Cookbook-iOS Token Export (Manual) S…" at bounding box center [658, 302] width 850 height 389
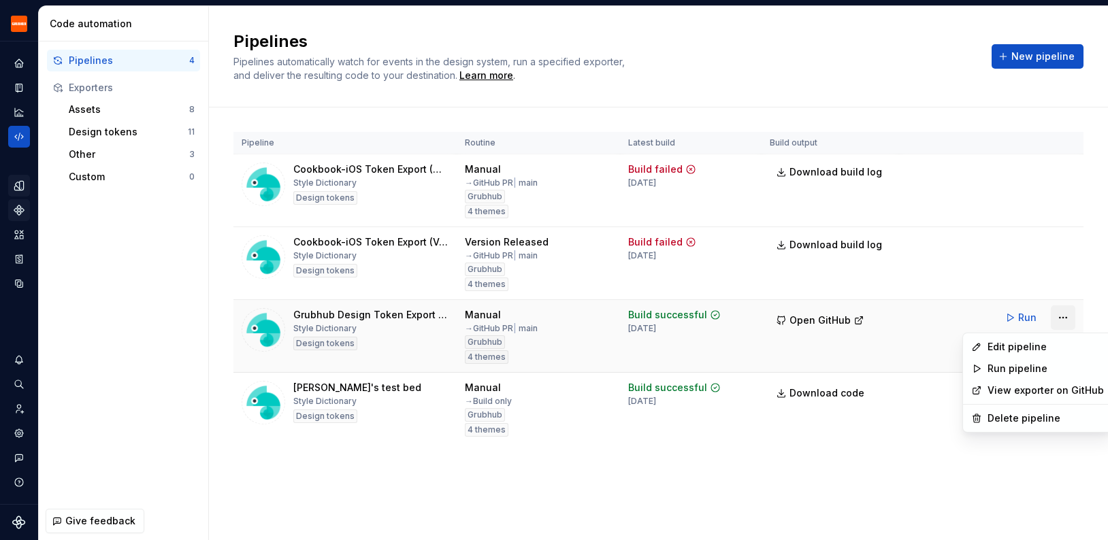
click at [1058, 319] on html "Grubhub Design System DH Dataset Grubhub Code automation Pipelines 4 Exporters …" at bounding box center [554, 270] width 1108 height 540
click at [1032, 341] on div "Edit pipeline" at bounding box center [1046, 347] width 116 height 14
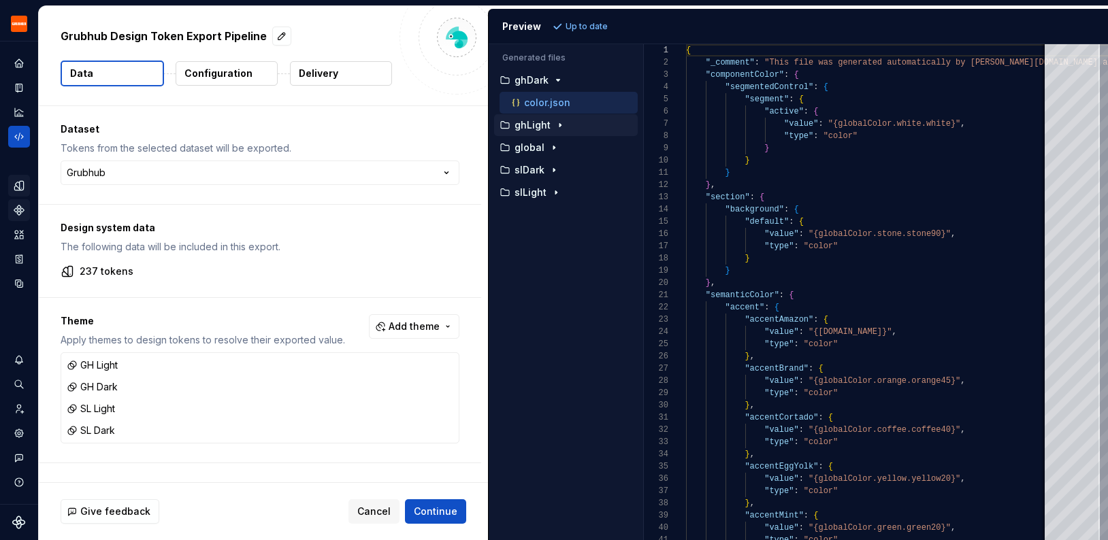
click at [559, 122] on icon "button" at bounding box center [560, 125] width 11 height 11
click at [548, 163] on button "global" at bounding box center [566, 170] width 144 height 15
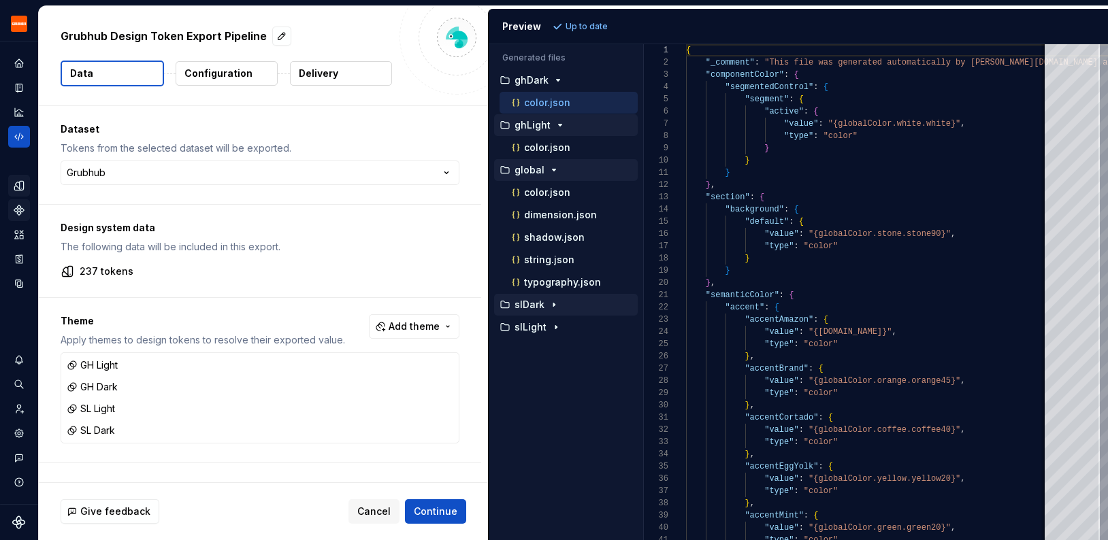
click at [549, 309] on icon "button" at bounding box center [554, 304] width 11 height 11
click at [553, 347] on icon "button" at bounding box center [556, 349] width 11 height 11
click at [561, 205] on div "dimension.json" at bounding box center [569, 215] width 138 height 22
click at [551, 215] on p "dimension.json" at bounding box center [560, 215] width 73 height 11
type textarea "**********"
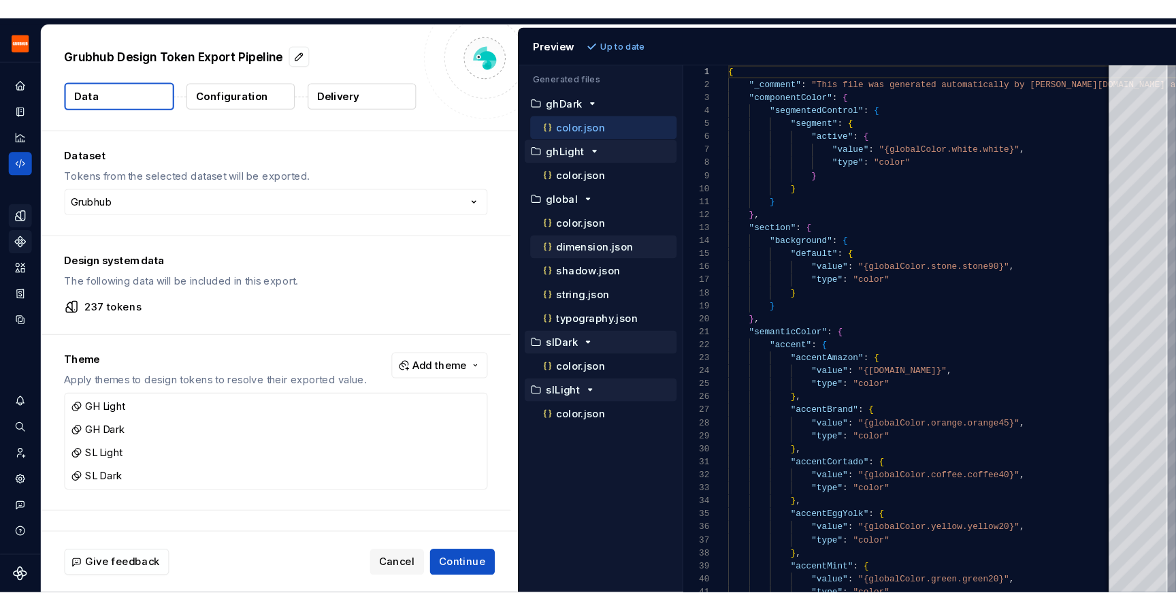
scroll to position [123, 0]
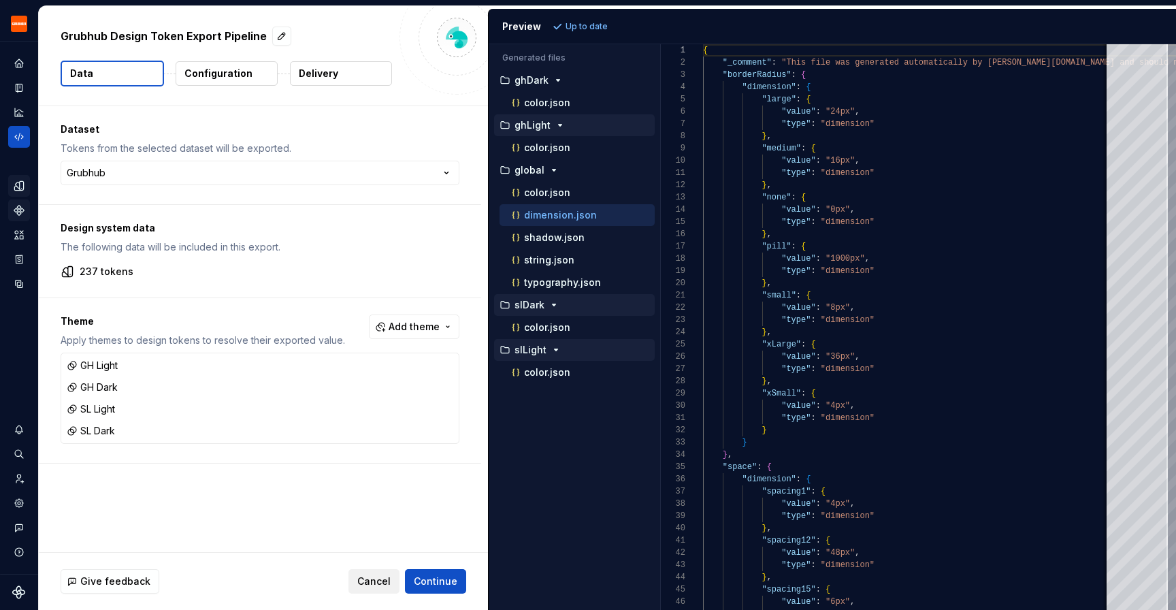
click at [372, 581] on span "Cancel" at bounding box center [373, 581] width 33 height 14
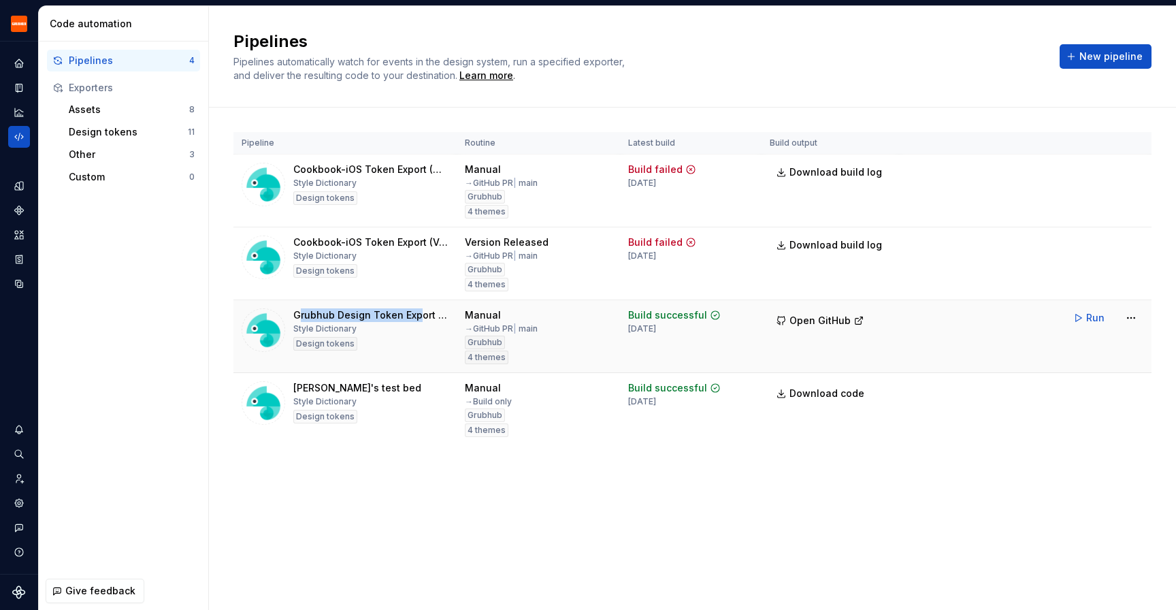
drag, startPoint x: 299, startPoint y: 317, endPoint x: 416, endPoint y: 312, distance: 117.2
click at [415, 312] on div "Grubhub Design Token Export Pipeline" at bounding box center [370, 315] width 155 height 14
click at [434, 314] on div "Grubhub Design Token Export Pipeline" at bounding box center [370, 315] width 155 height 14
click at [1136, 314] on html "Grubhub Design System DH Dataset Grubhub Code automation Pipelines 4 Exporters …" at bounding box center [588, 305] width 1176 height 610
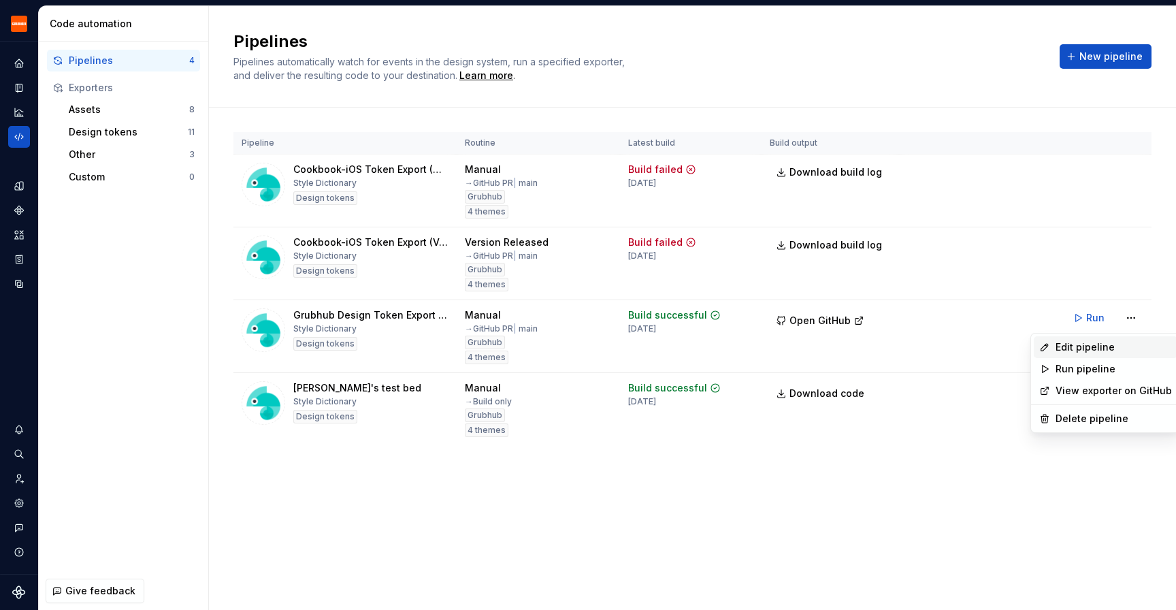
click at [1096, 344] on div "Edit pipeline" at bounding box center [1114, 347] width 116 height 14
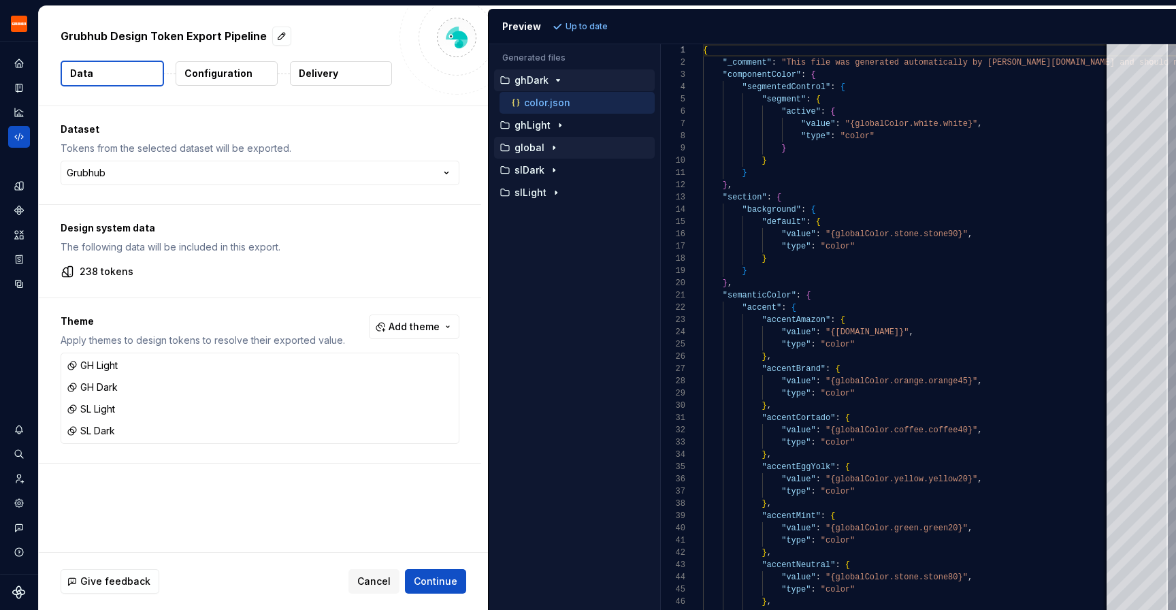
click at [555, 143] on icon "button" at bounding box center [554, 147] width 11 height 11
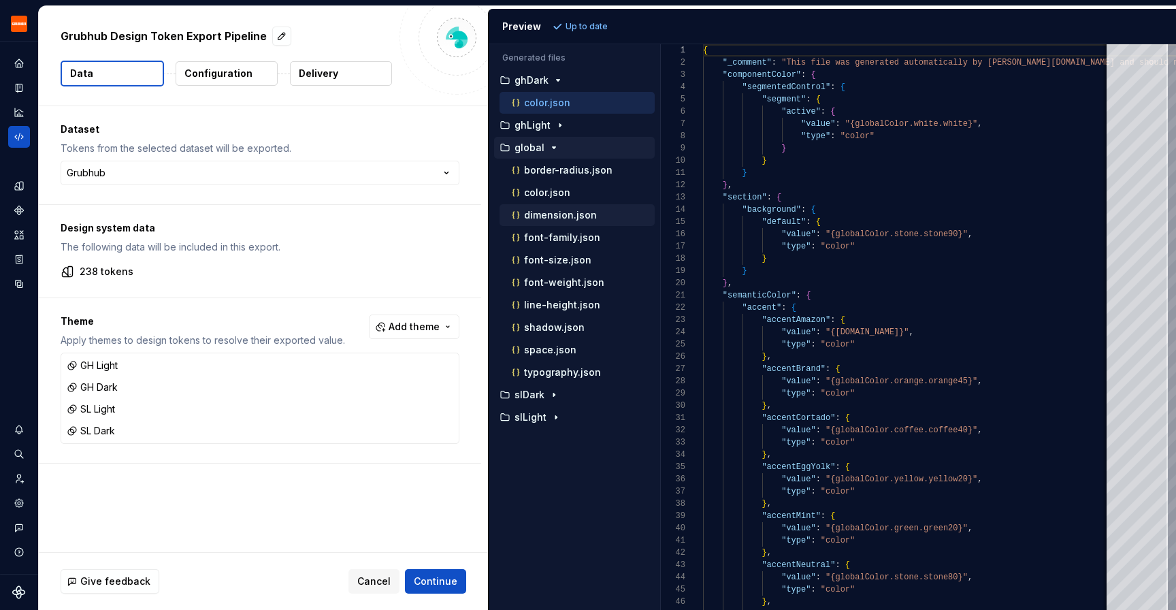
click at [541, 213] on p "dimension.json" at bounding box center [560, 215] width 73 height 11
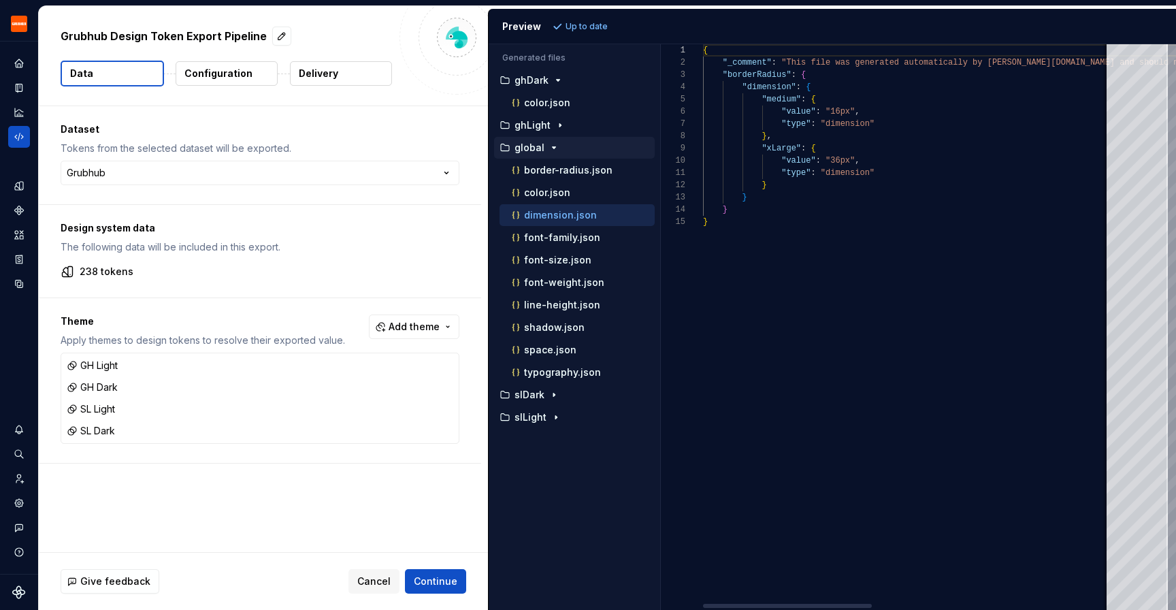
scroll to position [123, 0]
click at [568, 312] on button "line-height.json" at bounding box center [577, 304] width 155 height 15
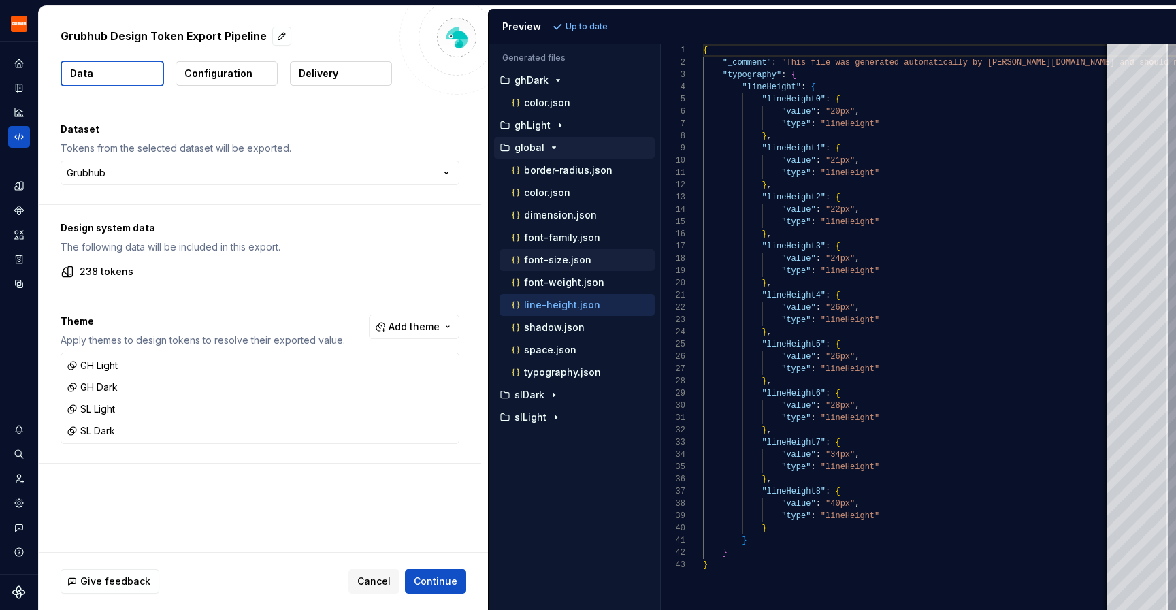
click at [577, 262] on p "font-size.json" at bounding box center [557, 260] width 67 height 11
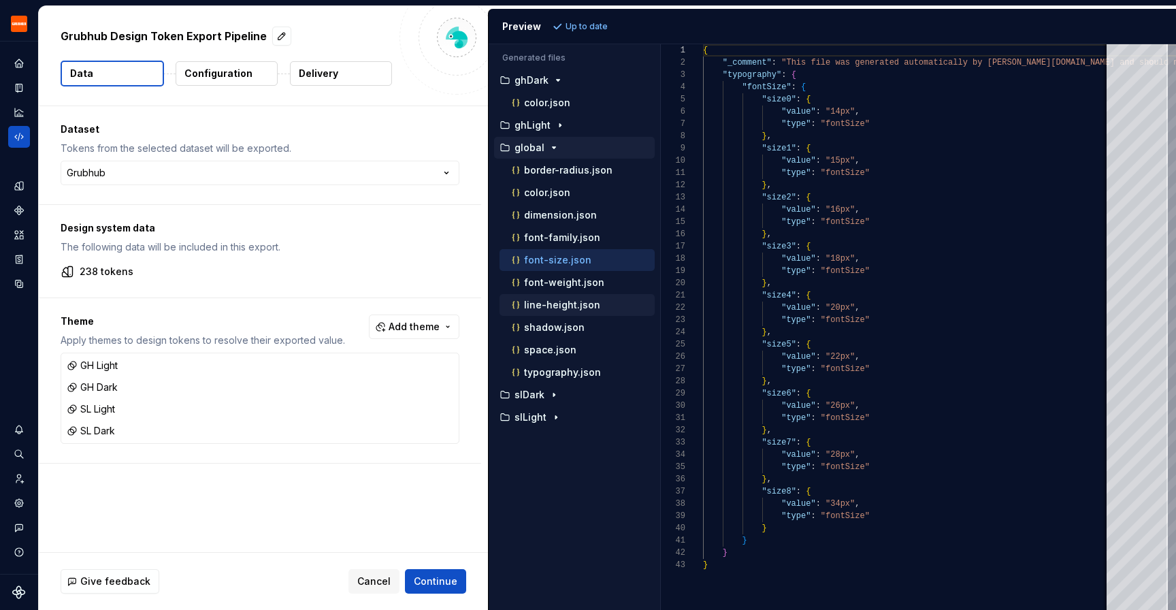
click at [564, 314] on div "line-height.json" at bounding box center [577, 305] width 155 height 22
click at [541, 280] on p "font-weight.json" at bounding box center [564, 282] width 80 height 11
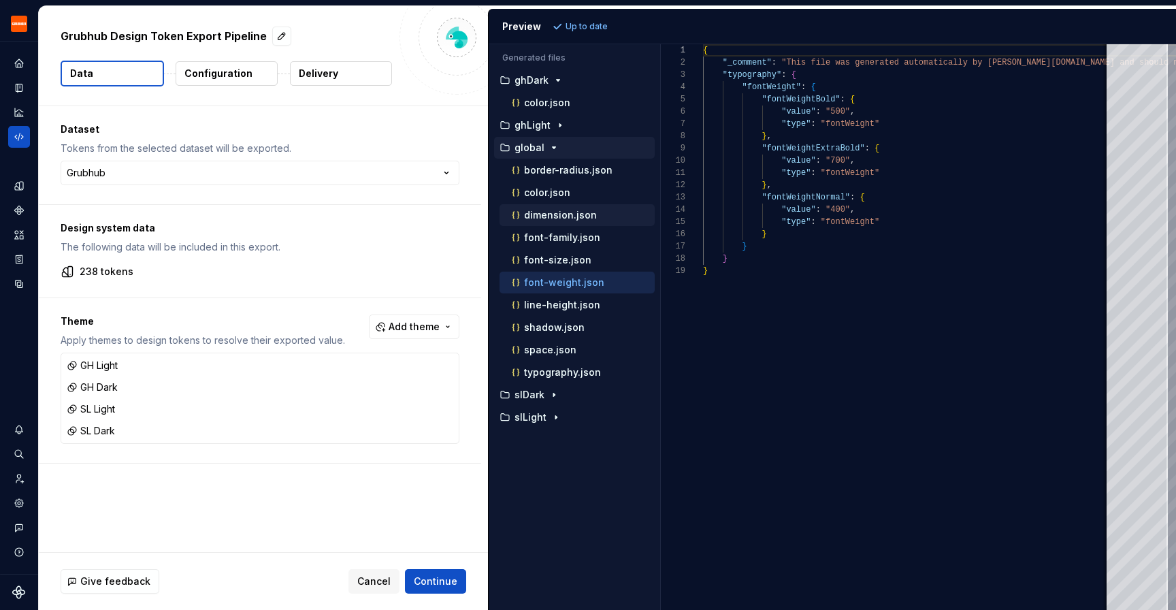
click at [545, 214] on p "dimension.json" at bounding box center [560, 215] width 73 height 11
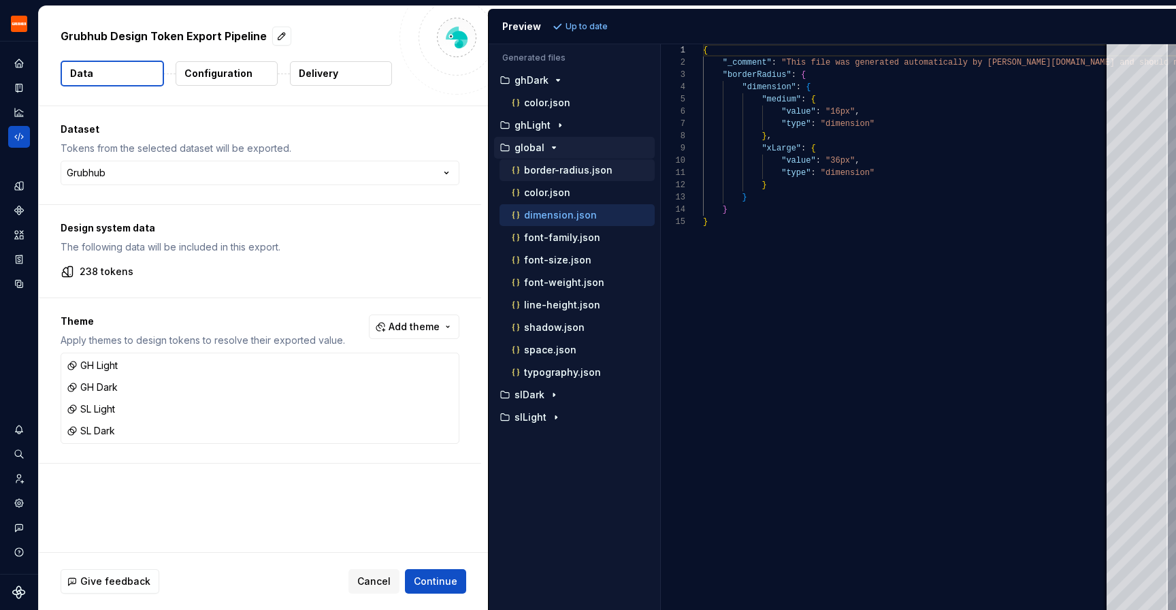
click at [598, 177] on button "border-radius.json" at bounding box center [577, 170] width 155 height 15
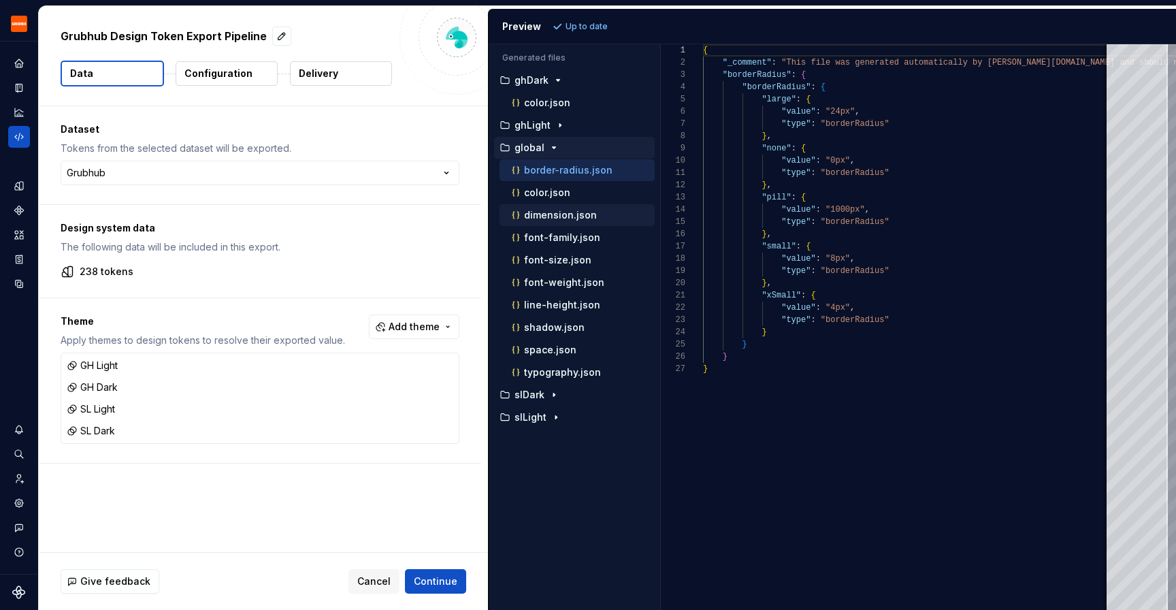
click at [535, 212] on p "dimension.json" at bounding box center [560, 215] width 73 height 11
type textarea "**********"
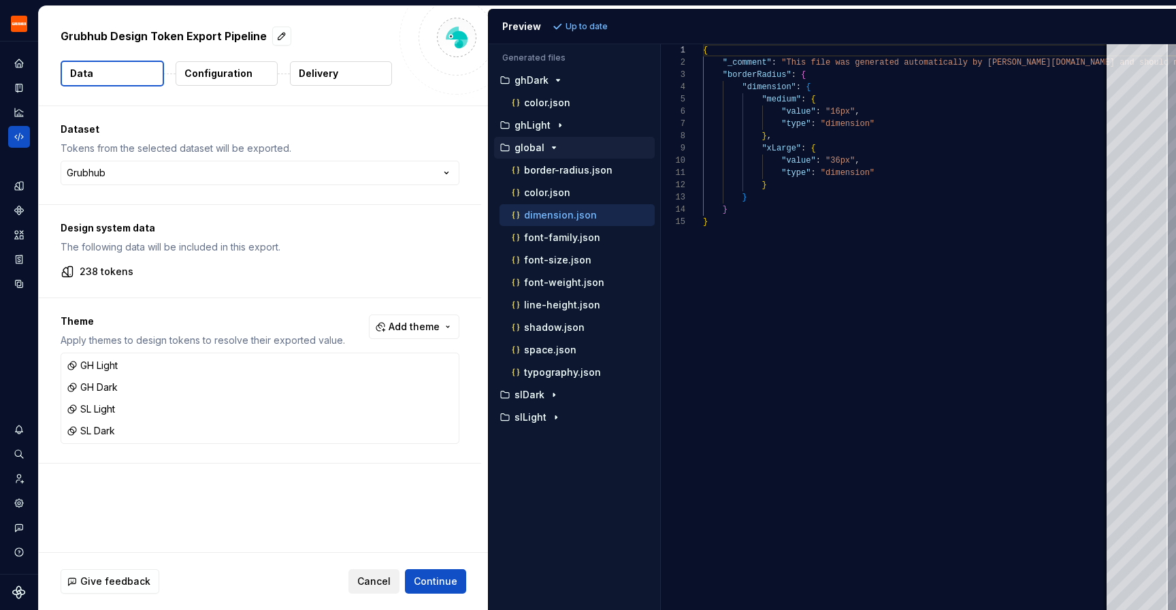
click at [367, 579] on span "Cancel" at bounding box center [373, 581] width 33 height 14
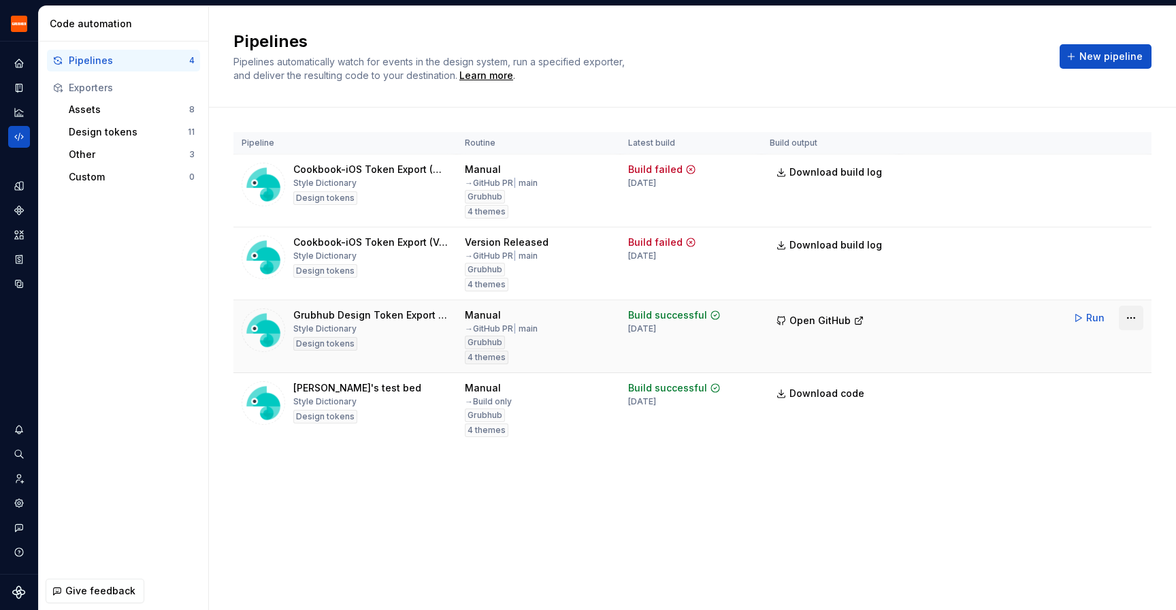
click at [1135, 308] on html "Grubhub Design System DH Dataset Grubhub Code automation Pipelines 4 Exporters …" at bounding box center [588, 305] width 1176 height 610
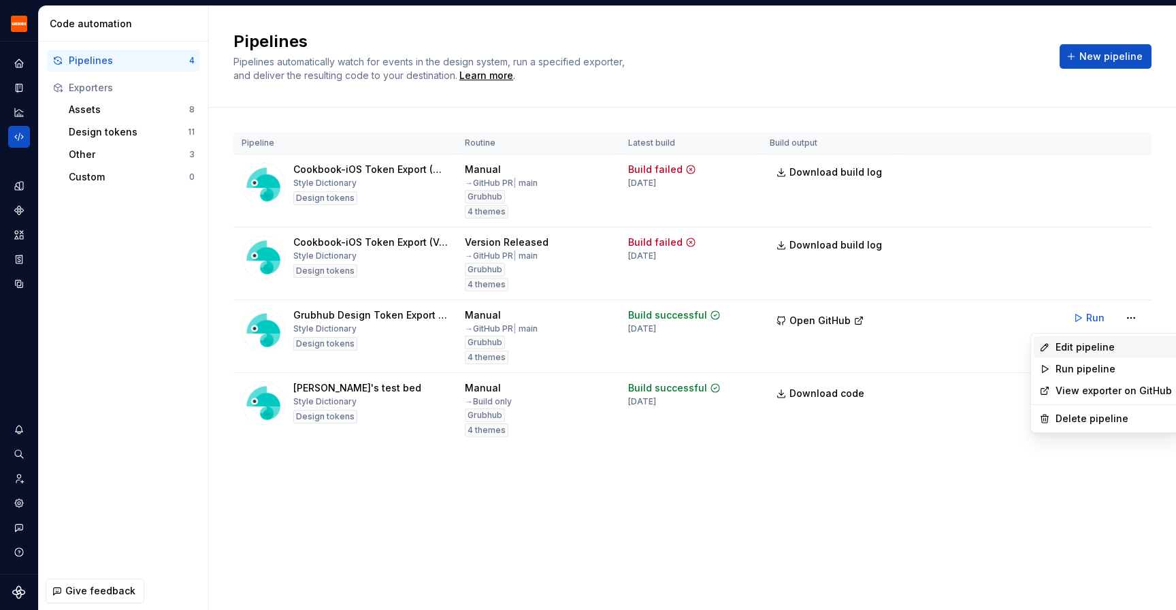
click at [1077, 343] on div "Edit pipeline" at bounding box center [1114, 347] width 116 height 14
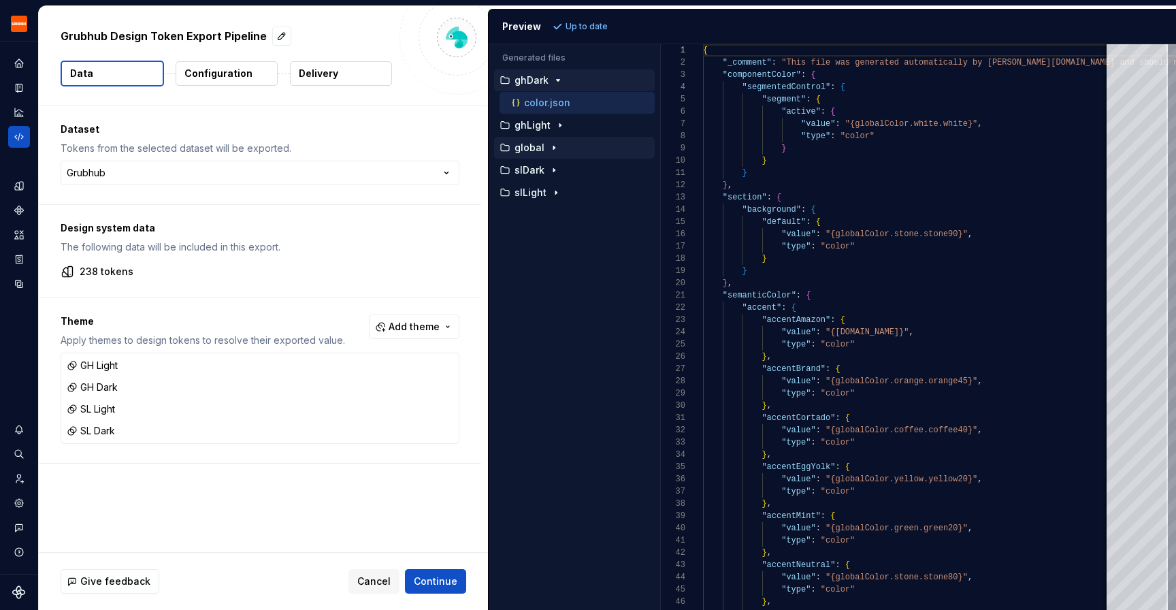
click at [554, 150] on icon "button" at bounding box center [554, 147] width 11 height 11
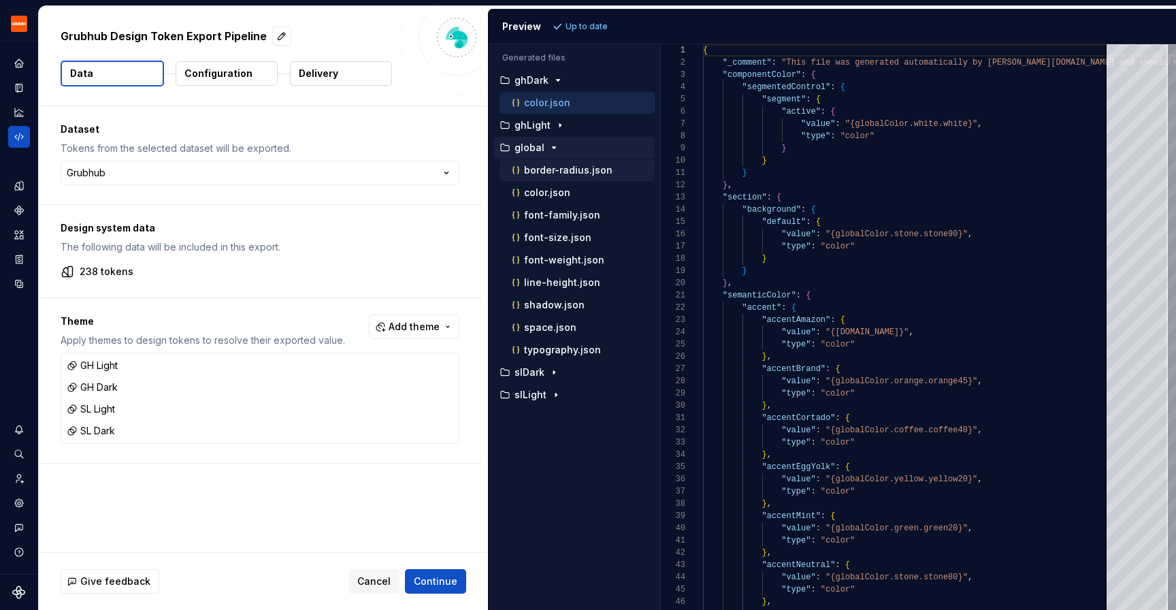
click at [550, 174] on p "border-radius.json" at bounding box center [568, 170] width 88 height 11
type textarea "**********"
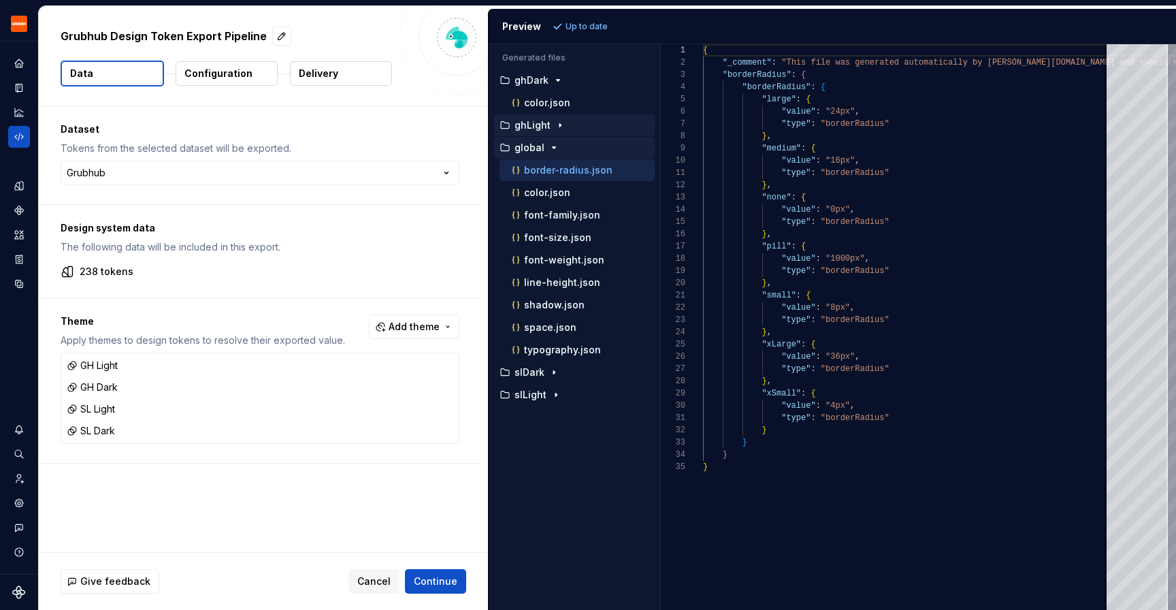
click at [555, 120] on icon "button" at bounding box center [560, 125] width 11 height 11
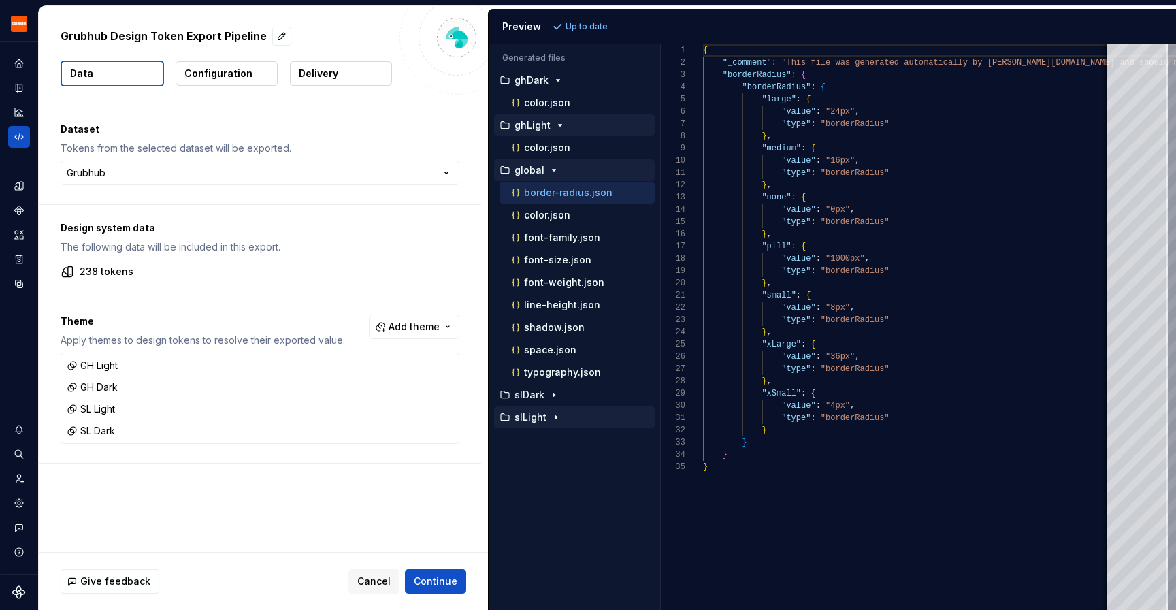
click at [551, 419] on icon "button" at bounding box center [556, 417] width 11 height 11
click at [551, 394] on icon "button" at bounding box center [554, 394] width 11 height 11
click at [368, 581] on span "Cancel" at bounding box center [373, 581] width 33 height 14
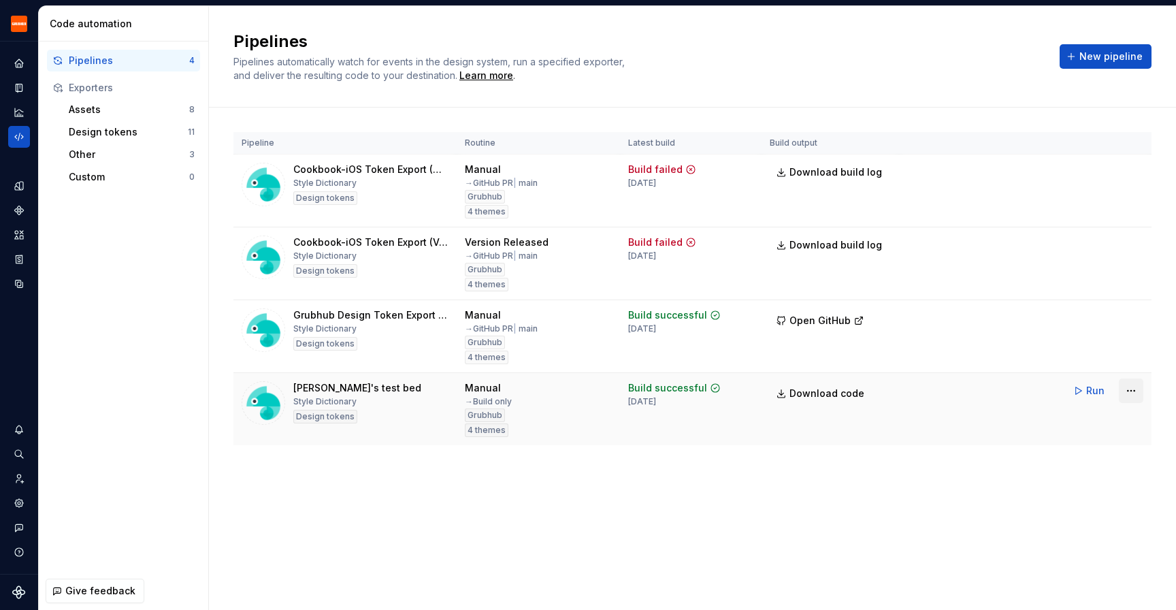
click at [1135, 388] on html "Grubhub Design System DH Dataset Grubhub Code automation Pipelines 4 Exporters …" at bounding box center [588, 305] width 1176 height 610
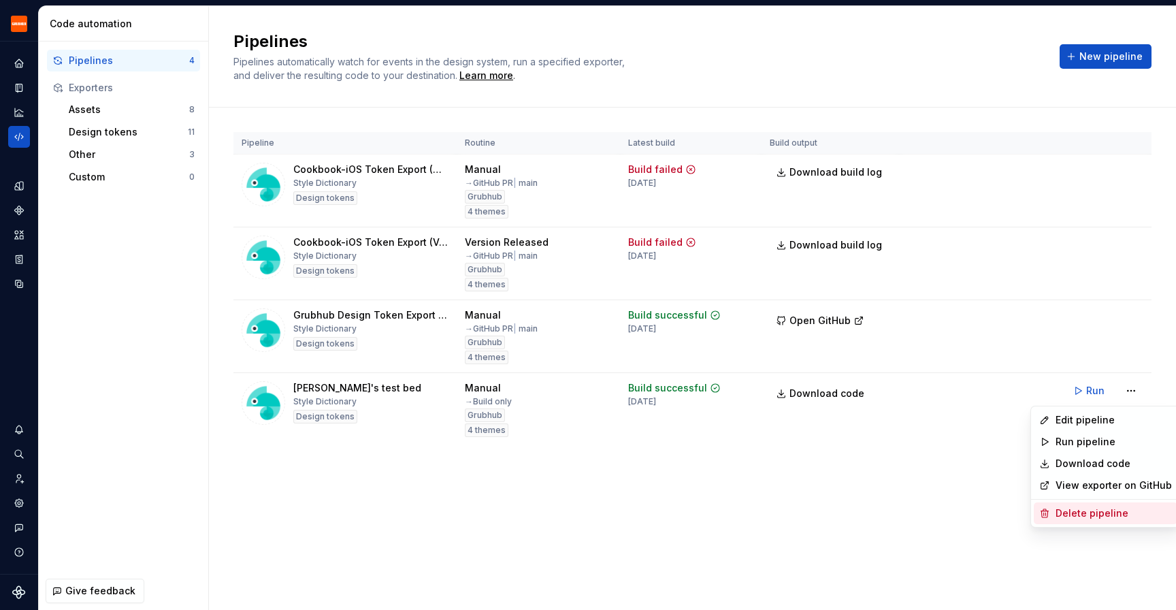
click at [1069, 507] on div "Delete pipeline" at bounding box center [1114, 513] width 116 height 14
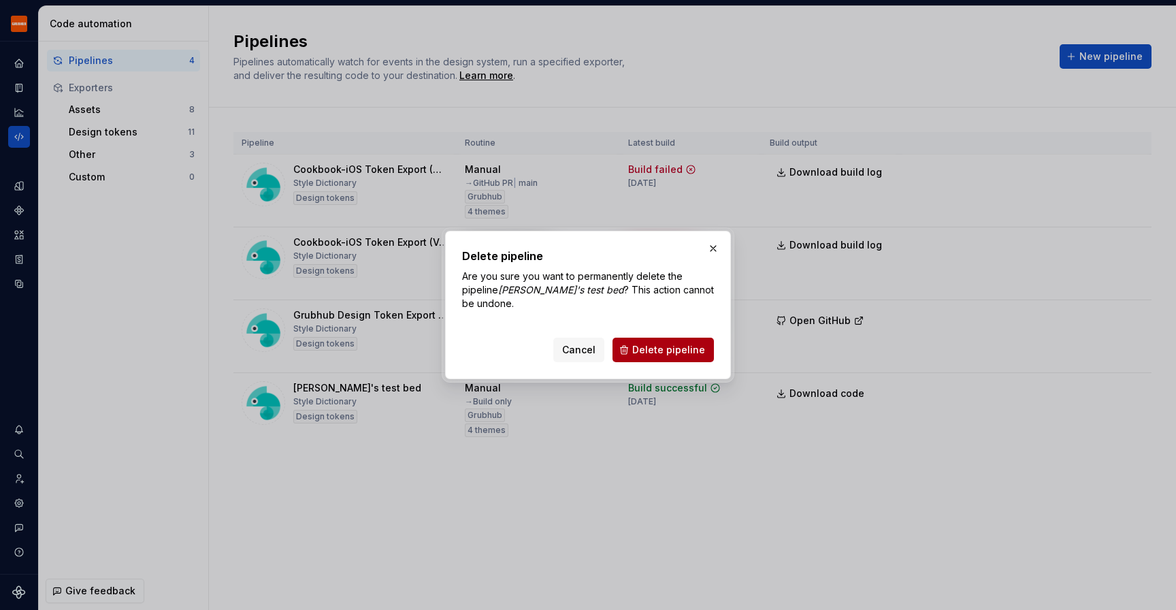
click at [676, 351] on span "Delete pipeline" at bounding box center [668, 350] width 73 height 14
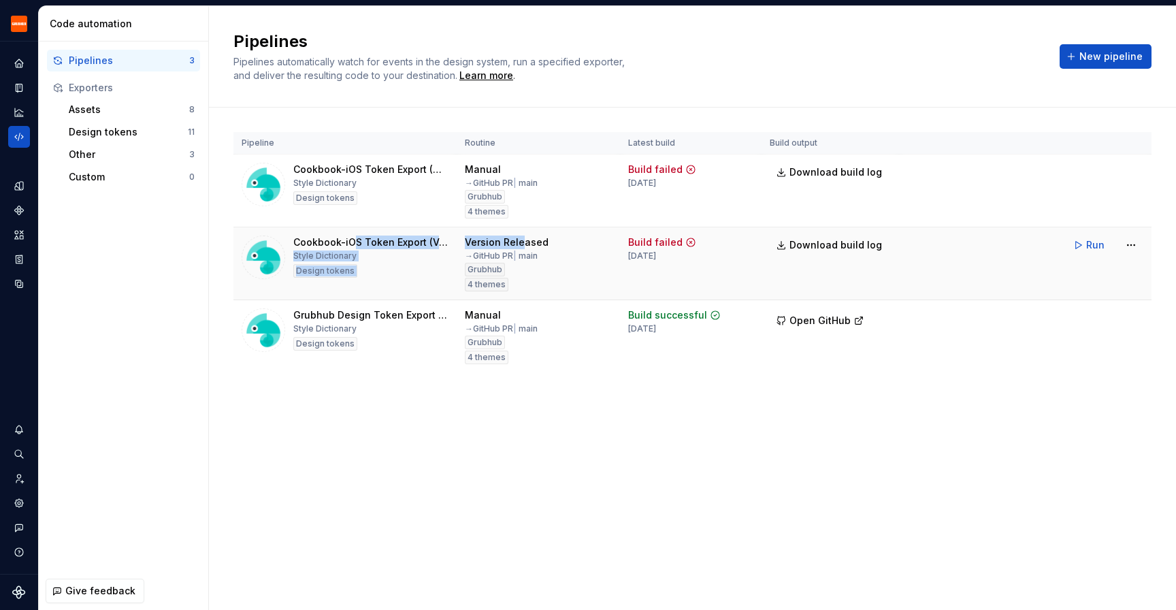
drag, startPoint x: 523, startPoint y: 243, endPoint x: 351, endPoint y: 238, distance: 172.3
click at [351, 238] on tr "Cookbook-iOS Token Export (Version Released) Style Dictionary Design tokens Ver…" at bounding box center [692, 263] width 918 height 73
click at [450, 449] on div "Pipelines Pipelines automatically watch for events in the design system, run a …" at bounding box center [692, 308] width 967 height 604
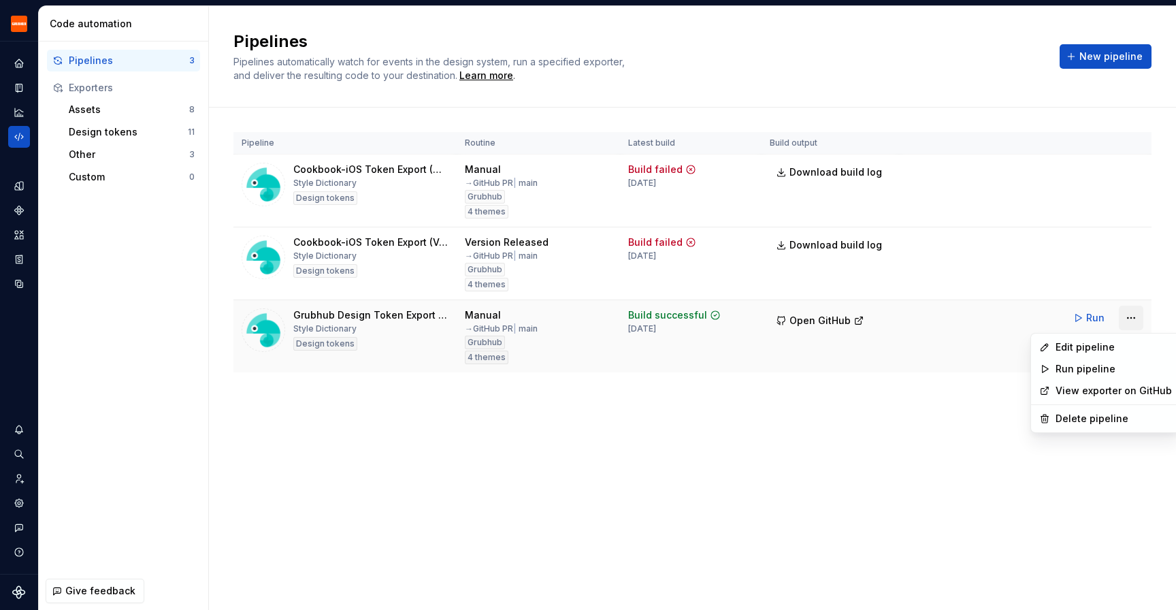
click at [1135, 321] on html "Grubhub Design System DH Dataset Grubhub Code automation Pipelines 3 Exporters …" at bounding box center [588, 305] width 1176 height 610
click at [849, 426] on html "Grubhub Design System DH Dataset Grubhub Code automation Pipelines 3 Exporters …" at bounding box center [588, 305] width 1176 height 610
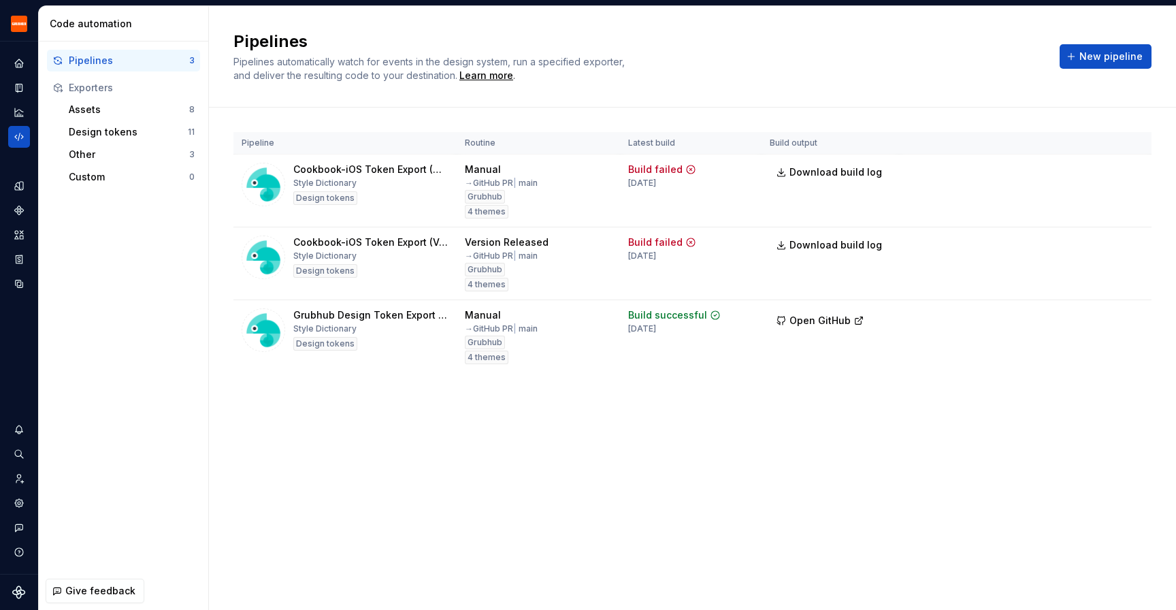
click at [849, 426] on div "Pipelines Pipelines automatically watch for events in the design system, run a …" at bounding box center [692, 308] width 967 height 604
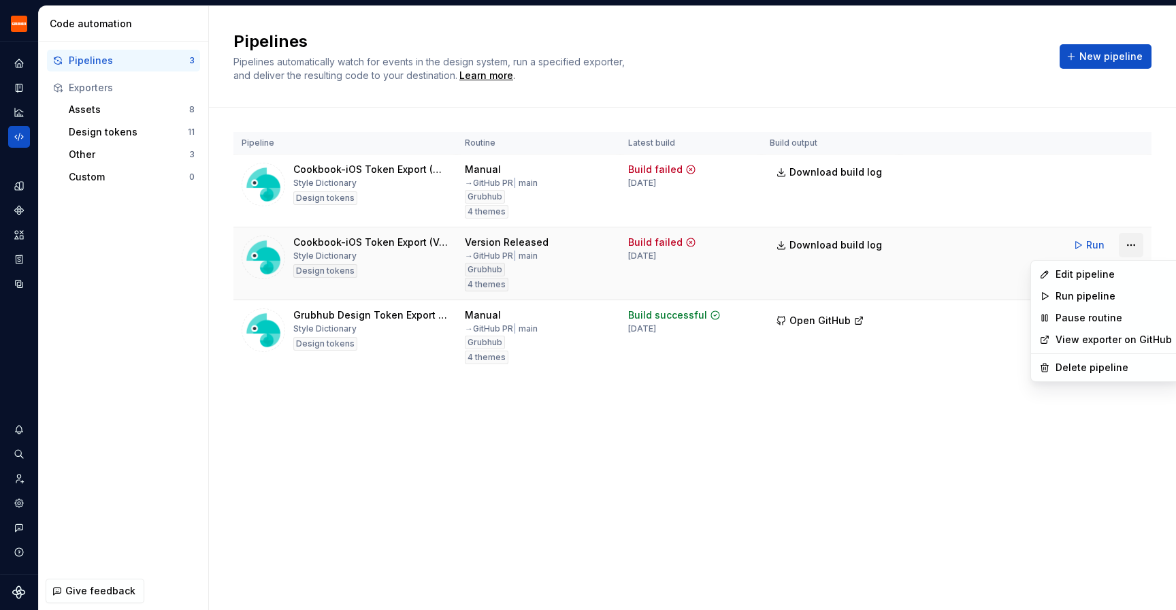
click at [1131, 249] on html "Grubhub Design System DH Dataset Grubhub Code automation Pipelines 3 Exporters …" at bounding box center [588, 305] width 1176 height 610
click at [1089, 449] on html "Grubhub Design System DH Dataset Grubhub Code automation Pipelines 3 Exporters …" at bounding box center [588, 305] width 1176 height 610
click at [1132, 244] on html "Grubhub Design System DH Dataset Grubhub Code automation Pipelines 3 Exporters …" at bounding box center [588, 305] width 1176 height 610
click at [1084, 362] on div "Delete pipeline" at bounding box center [1114, 368] width 116 height 14
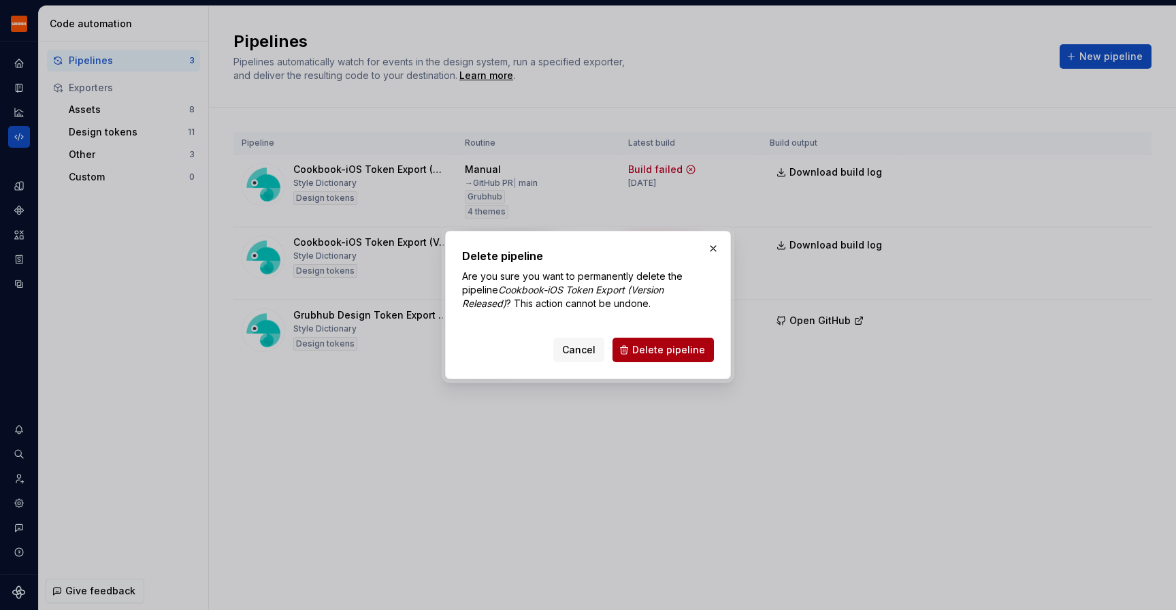
click at [676, 347] on span "Delete pipeline" at bounding box center [668, 350] width 73 height 14
